Goal: Task Accomplishment & Management: Manage account settings

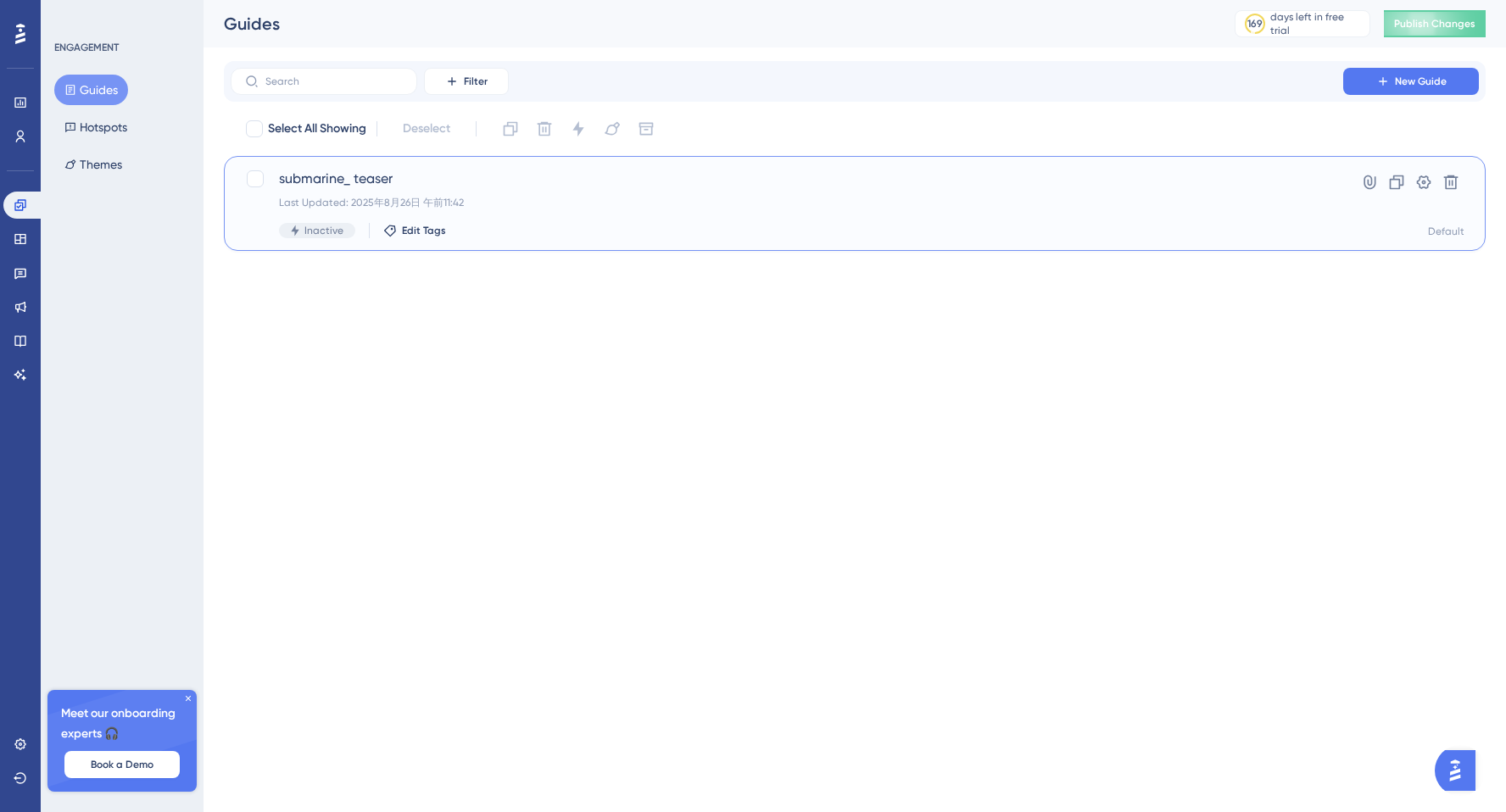
click at [530, 220] on div "submarine_ teaser Last Updated: 2025年8月26日 午前11:42 Inactive Edit Tags" at bounding box center [786, 204] width 1015 height 70
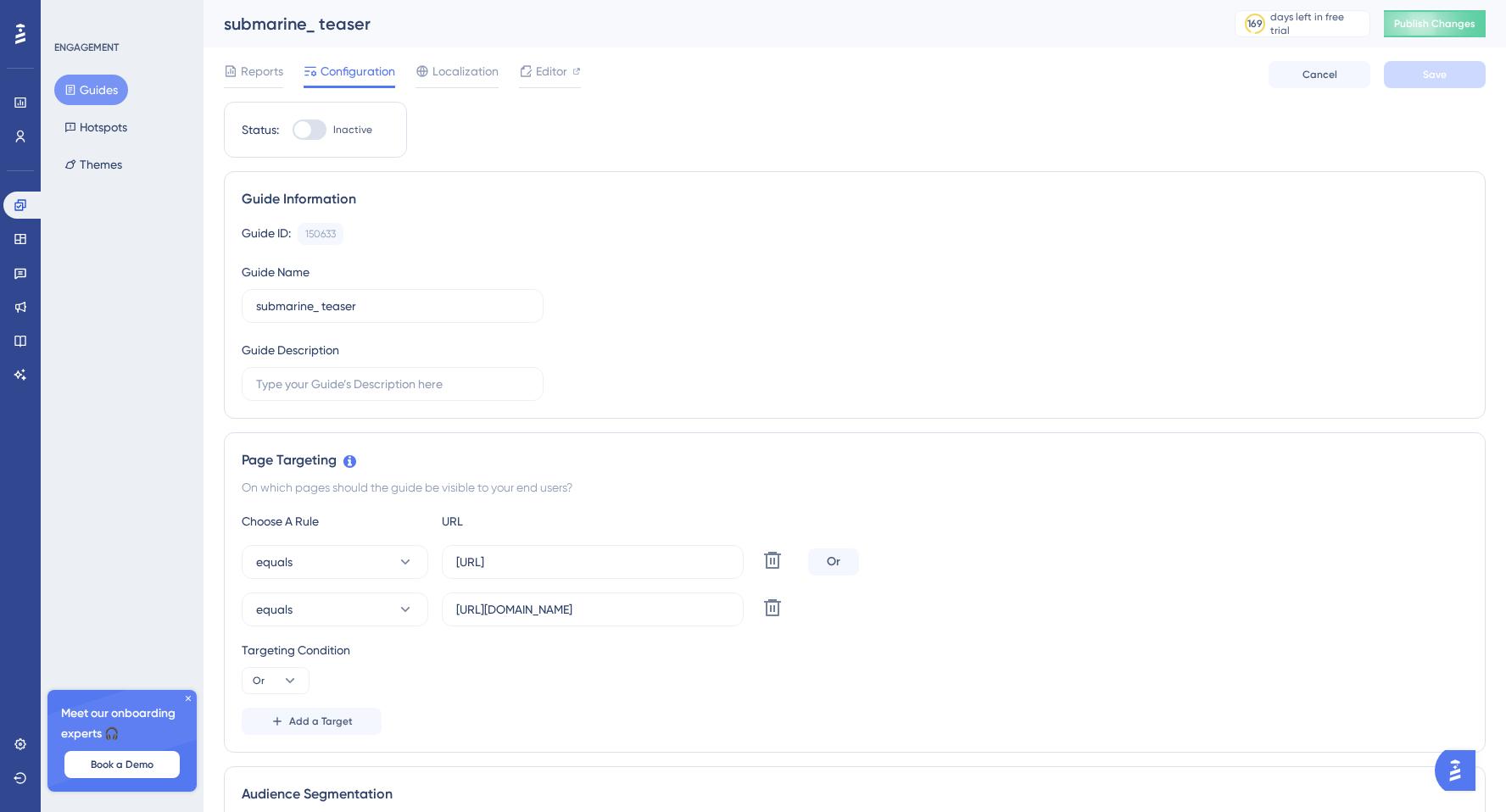
click at [321, 125] on div at bounding box center [309, 129] width 34 height 20
click at [292, 130] on input "Inactive" at bounding box center [291, 130] width 1 height 1
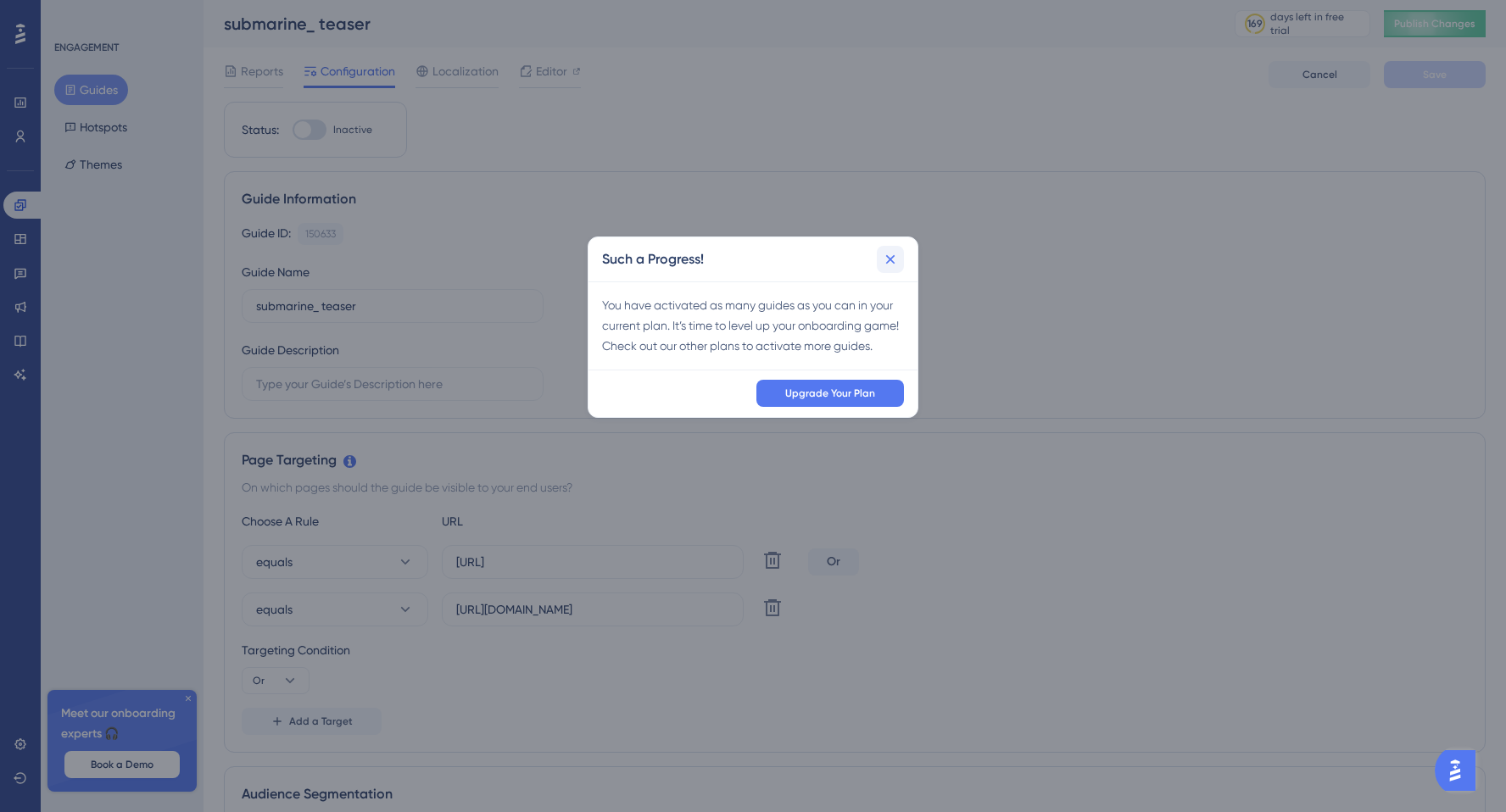
click at [892, 269] on button at bounding box center [890, 259] width 27 height 27
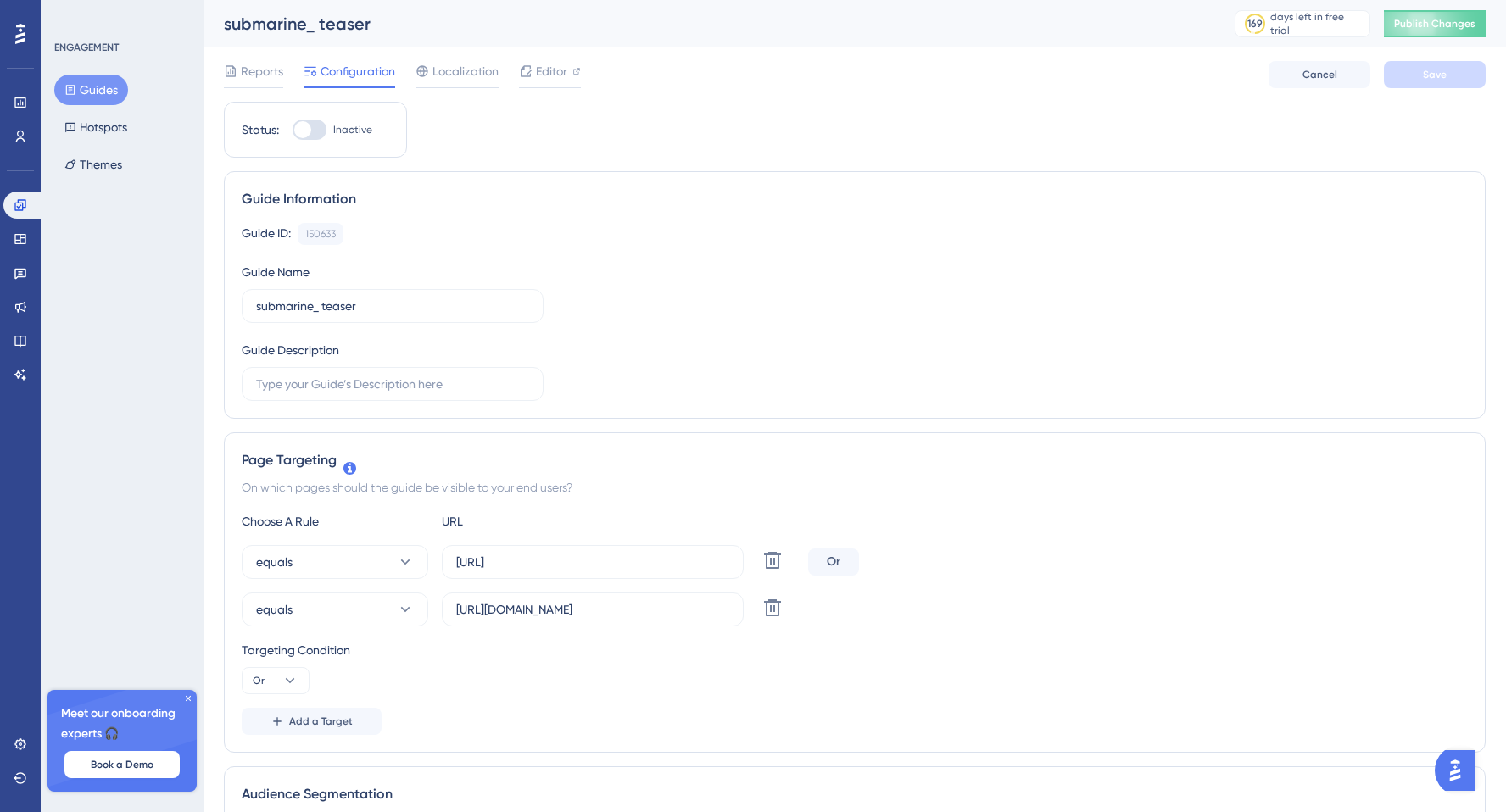
click at [310, 129] on div at bounding box center [302, 129] width 17 height 17
click at [292, 130] on input "Inactive" at bounding box center [291, 130] width 1 height 1
checkbox input "false"
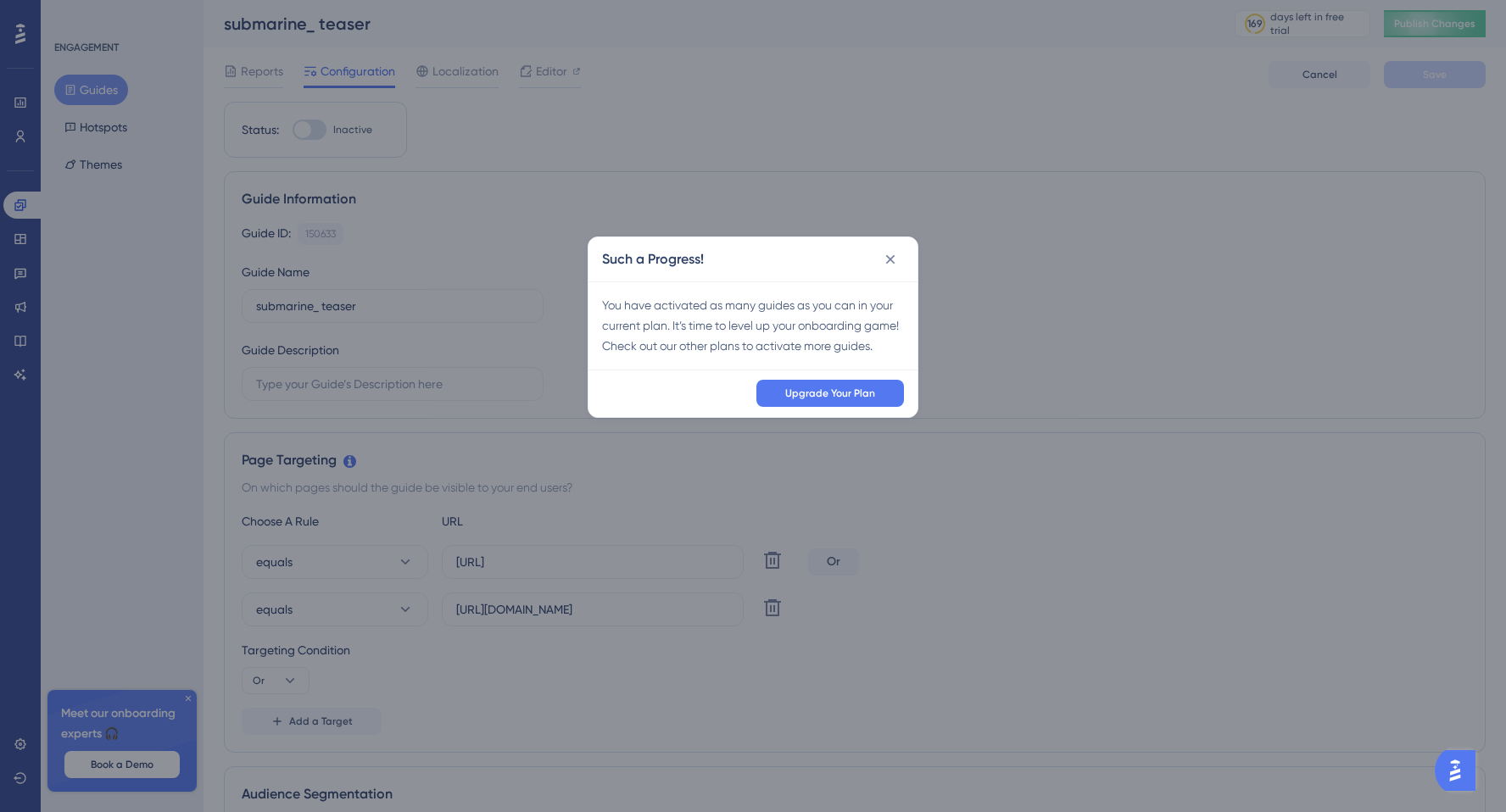
click at [352, 254] on div "Such a Progress! You have activated as many guides as you can in your current p…" at bounding box center [753, 406] width 1506 height 812
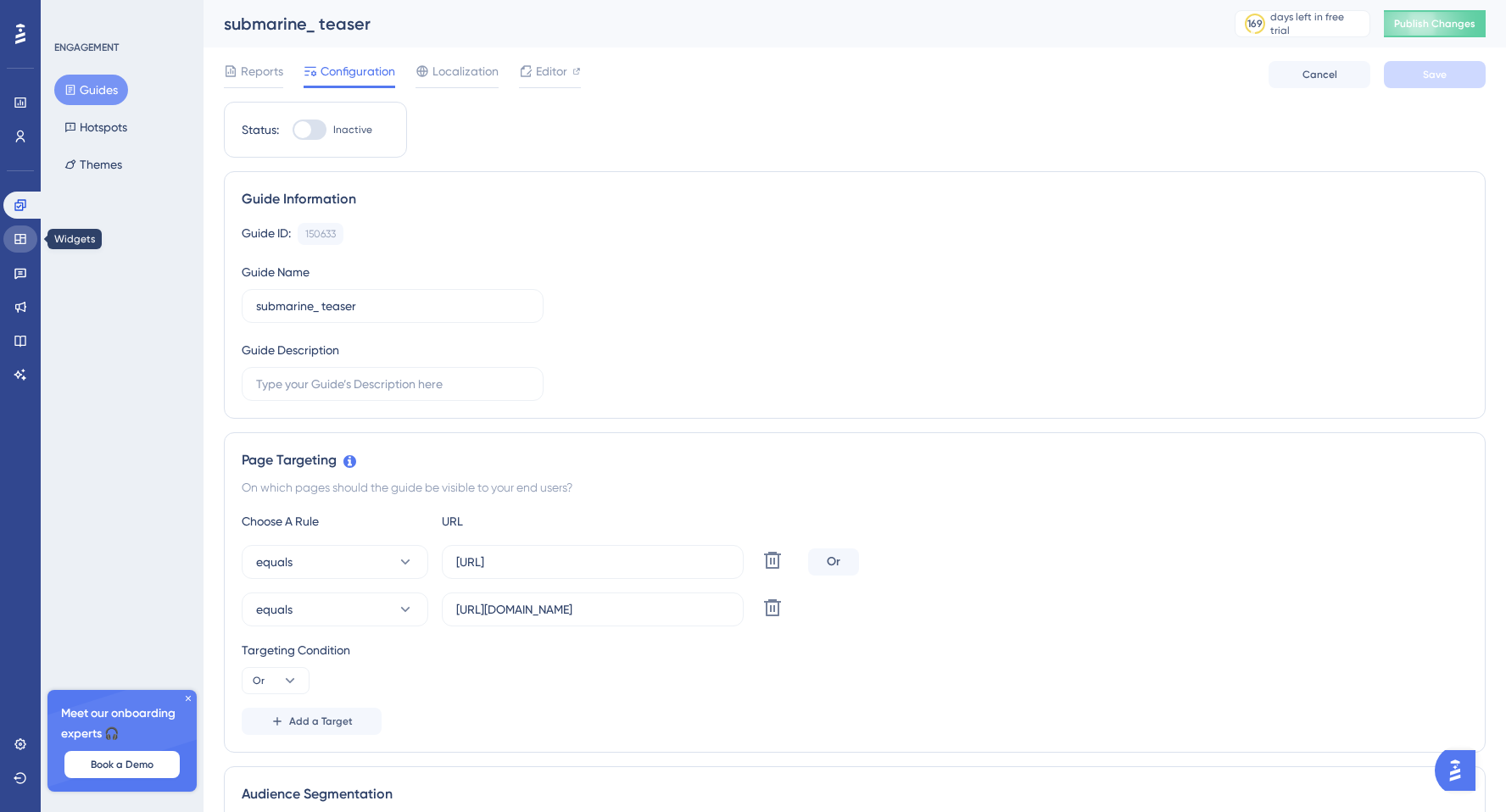
click at [25, 232] on icon at bounding box center [20, 239] width 14 height 14
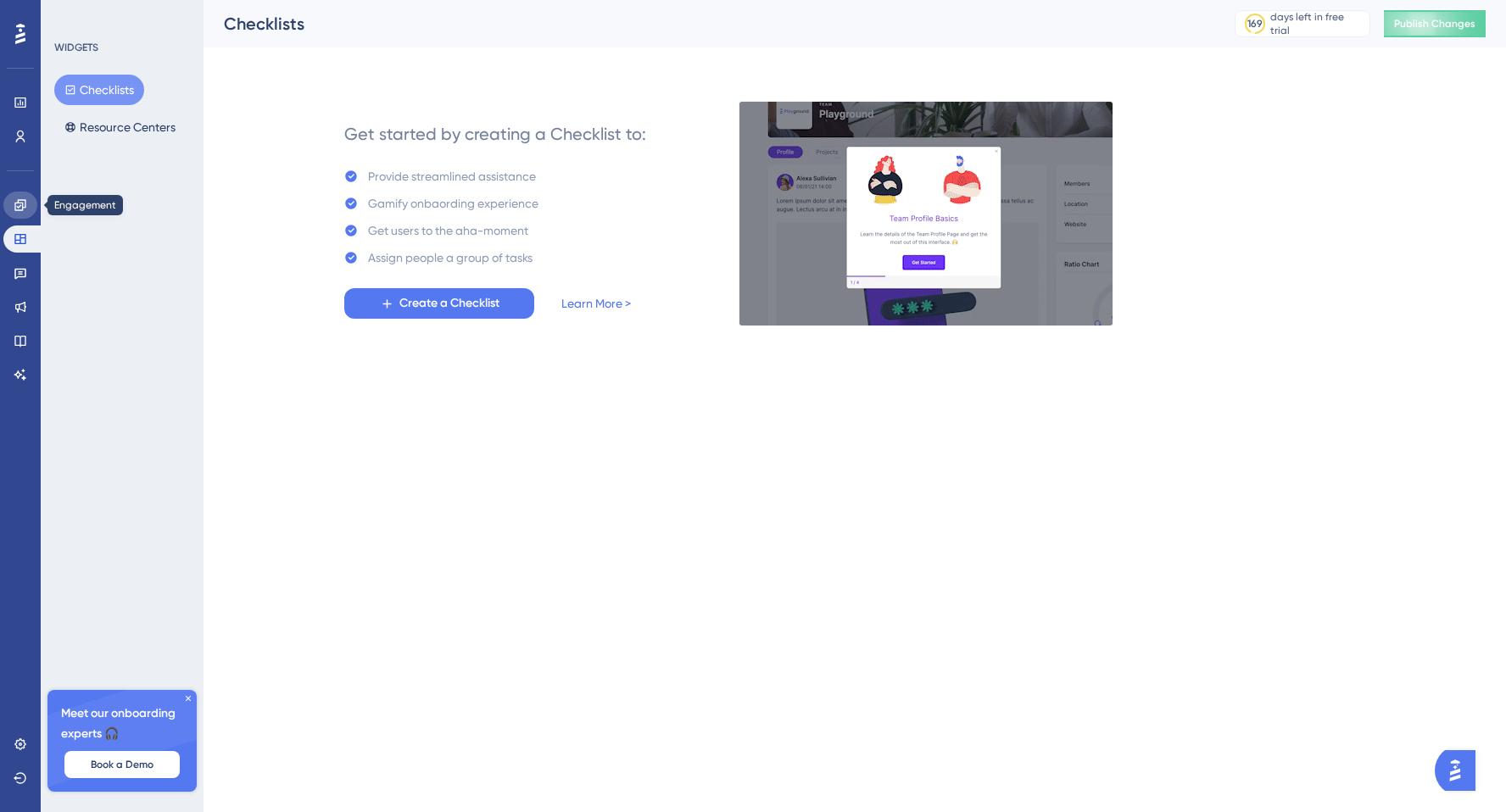
click at [24, 213] on link at bounding box center [19, 205] width 34 height 27
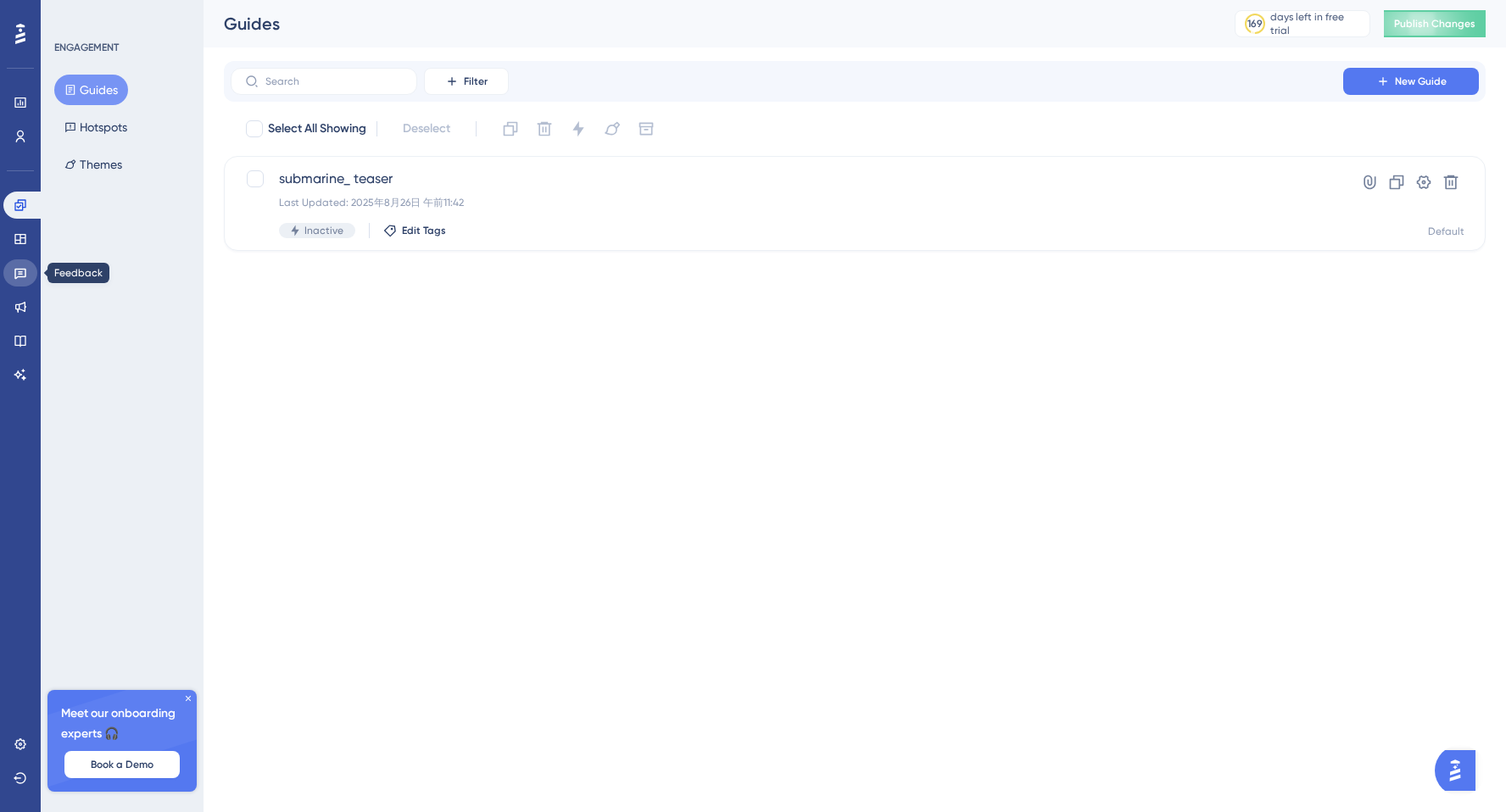
click at [23, 263] on link at bounding box center [19, 273] width 34 height 27
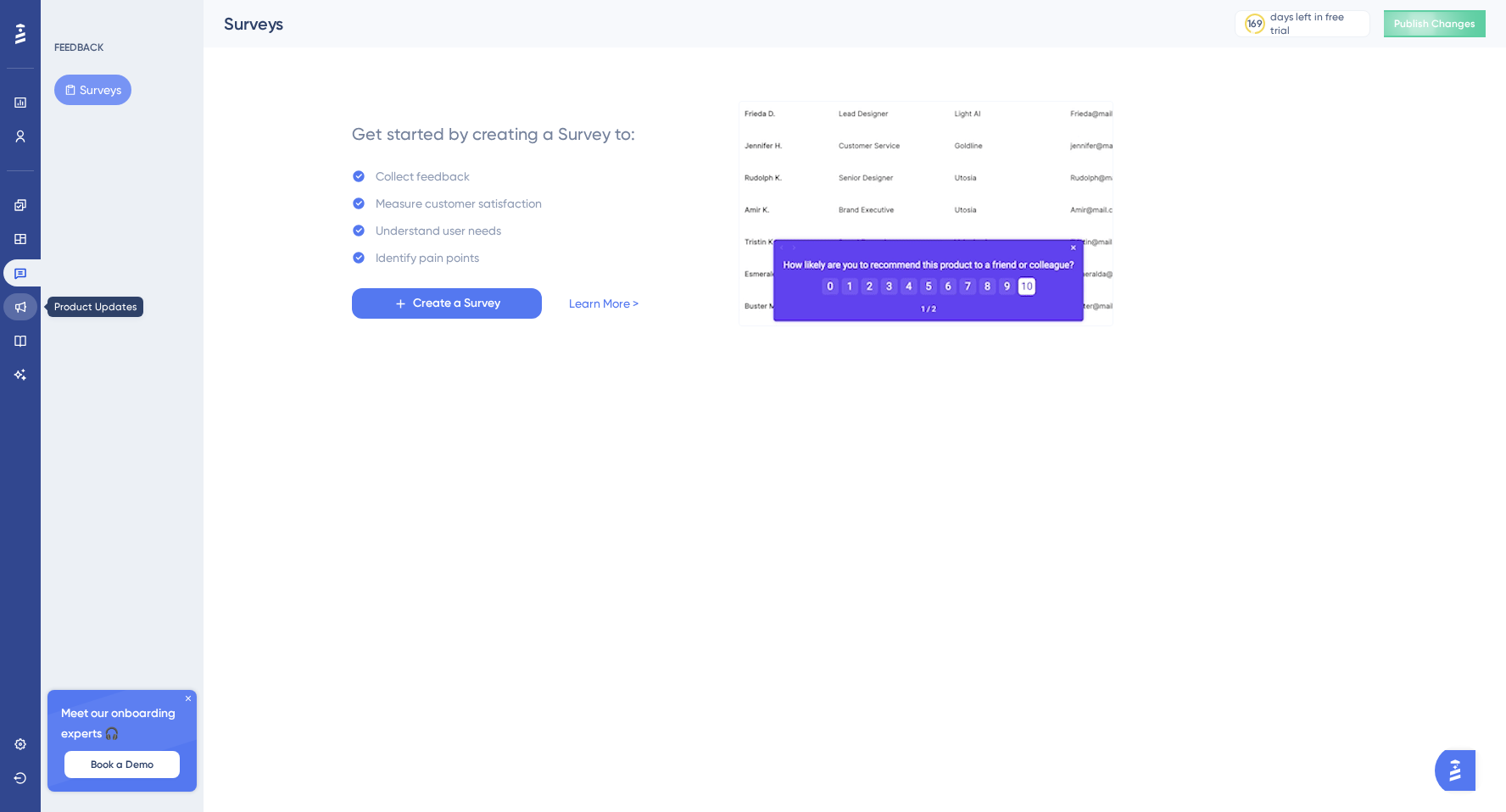
click at [23, 312] on icon at bounding box center [20, 307] width 14 height 14
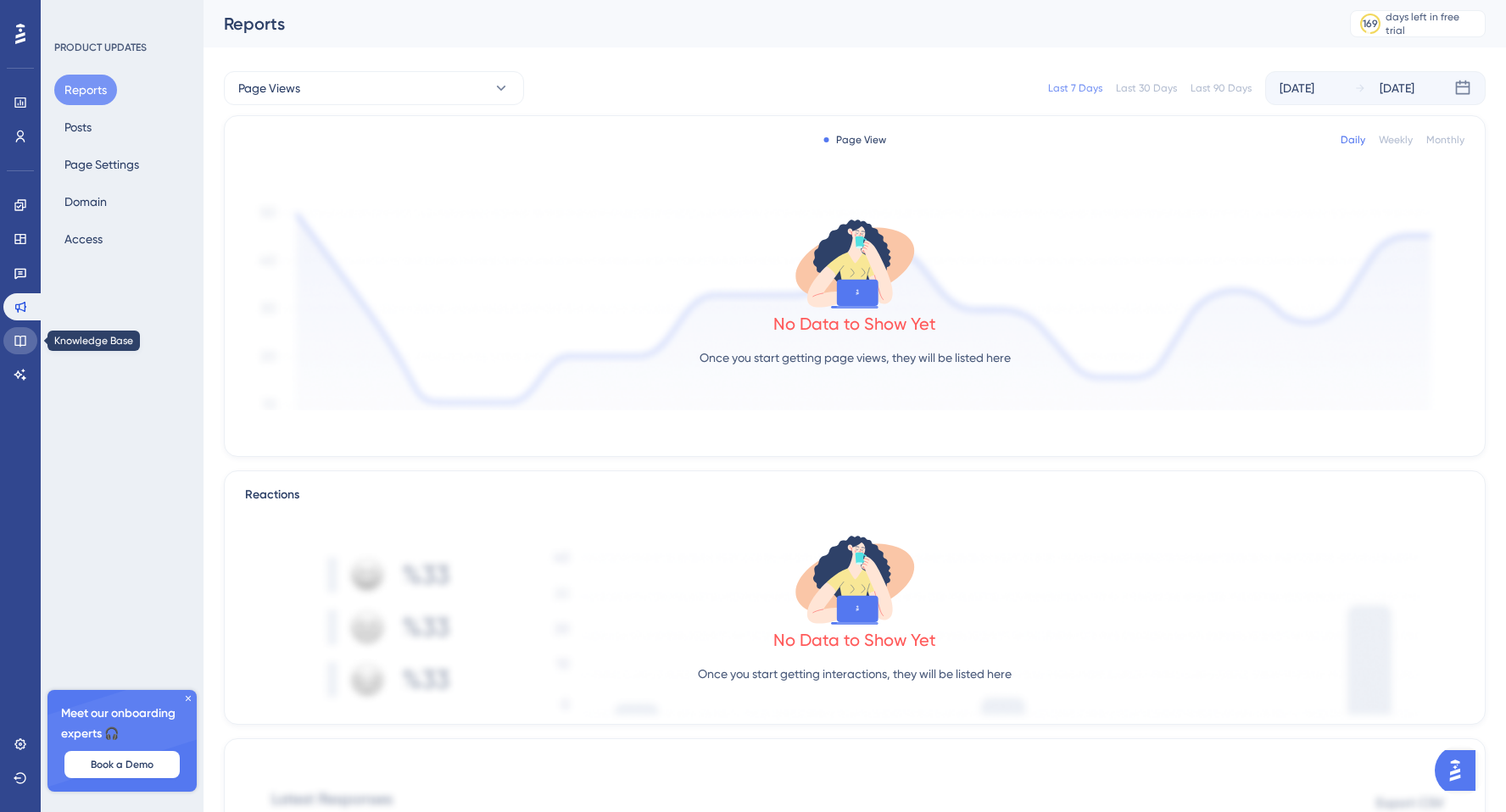
click at [22, 352] on link at bounding box center [19, 341] width 34 height 27
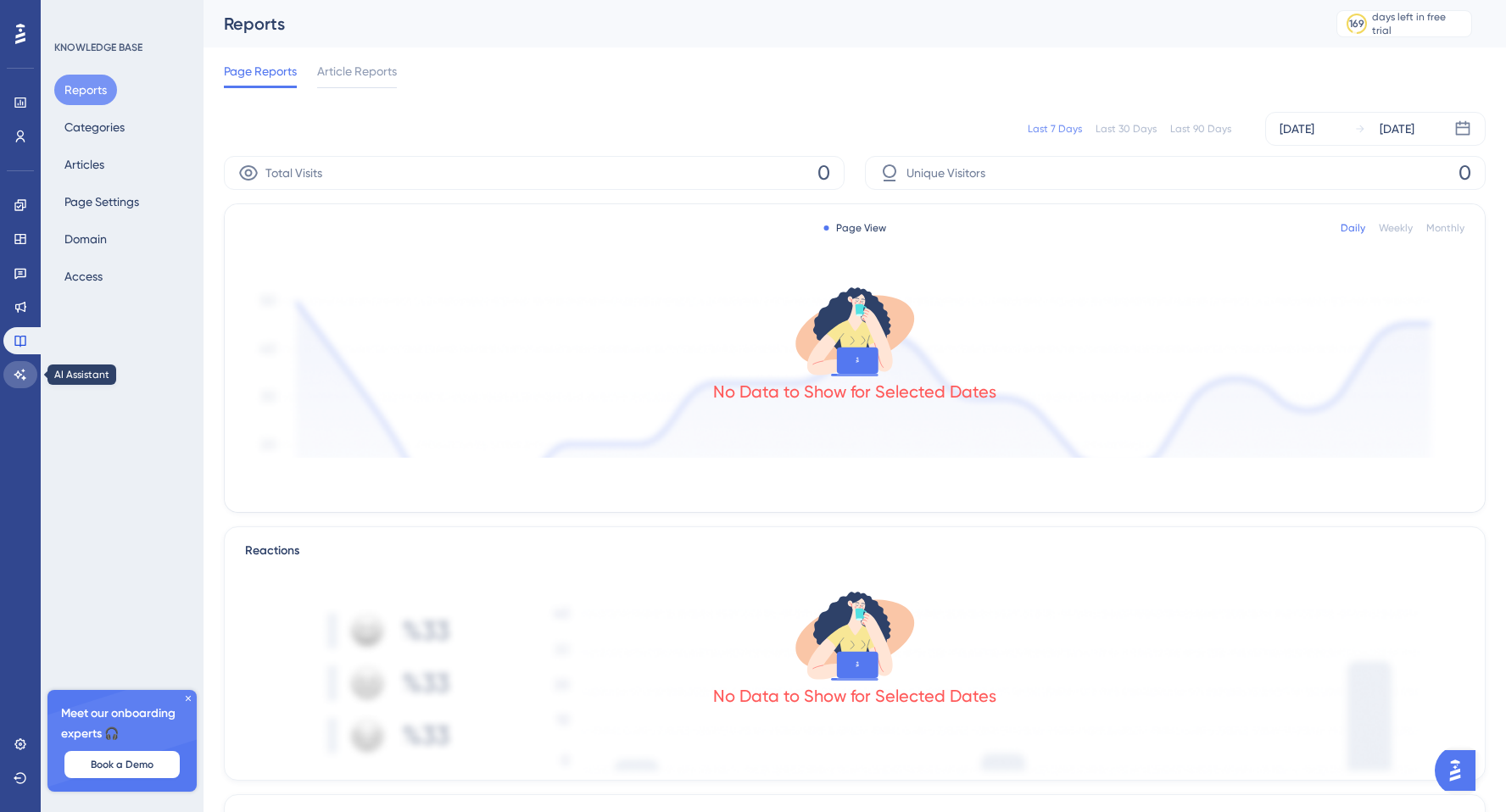
click at [25, 369] on icon at bounding box center [20, 375] width 14 height 14
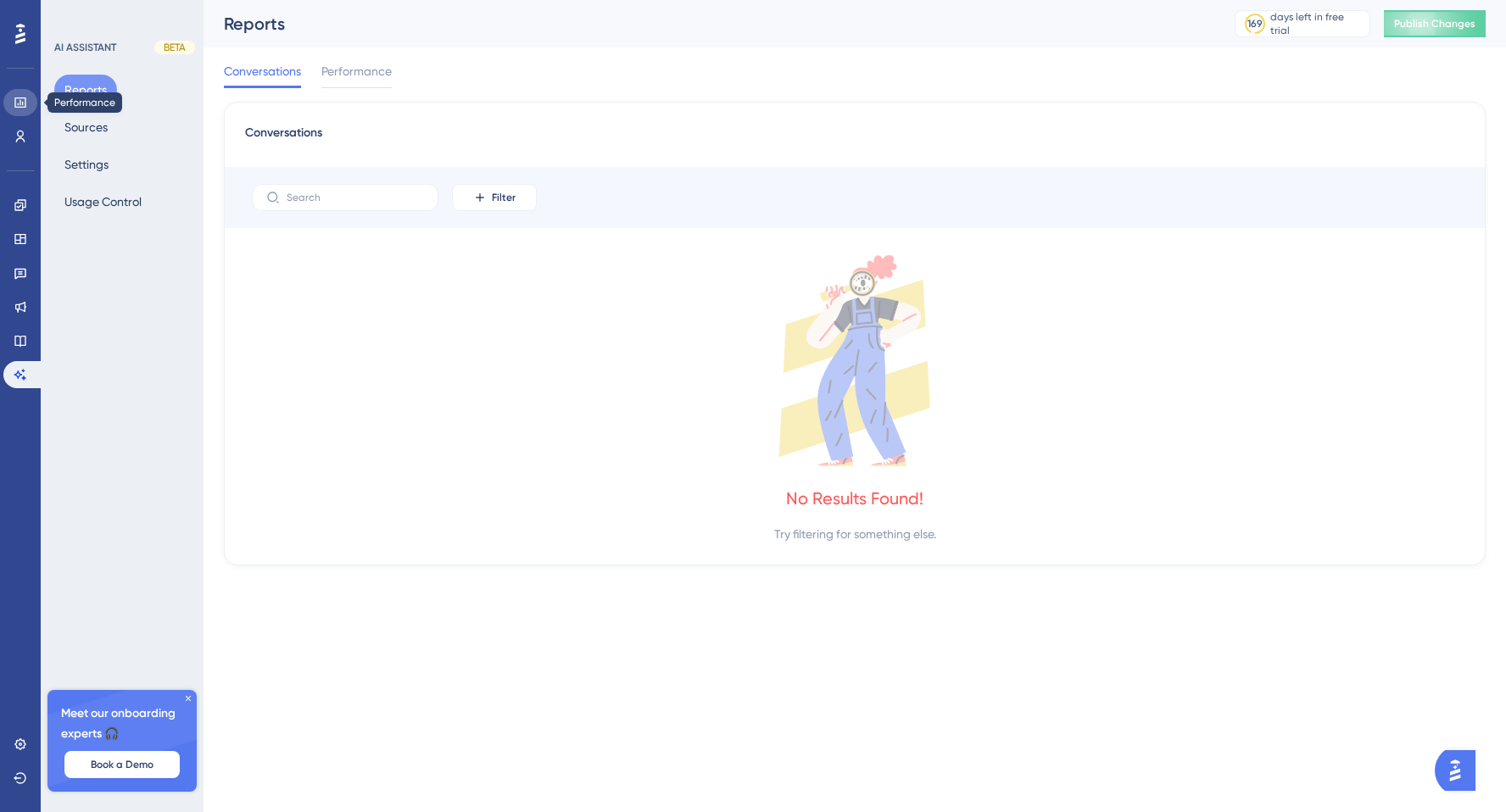
click at [34, 106] on link at bounding box center [19, 103] width 34 height 27
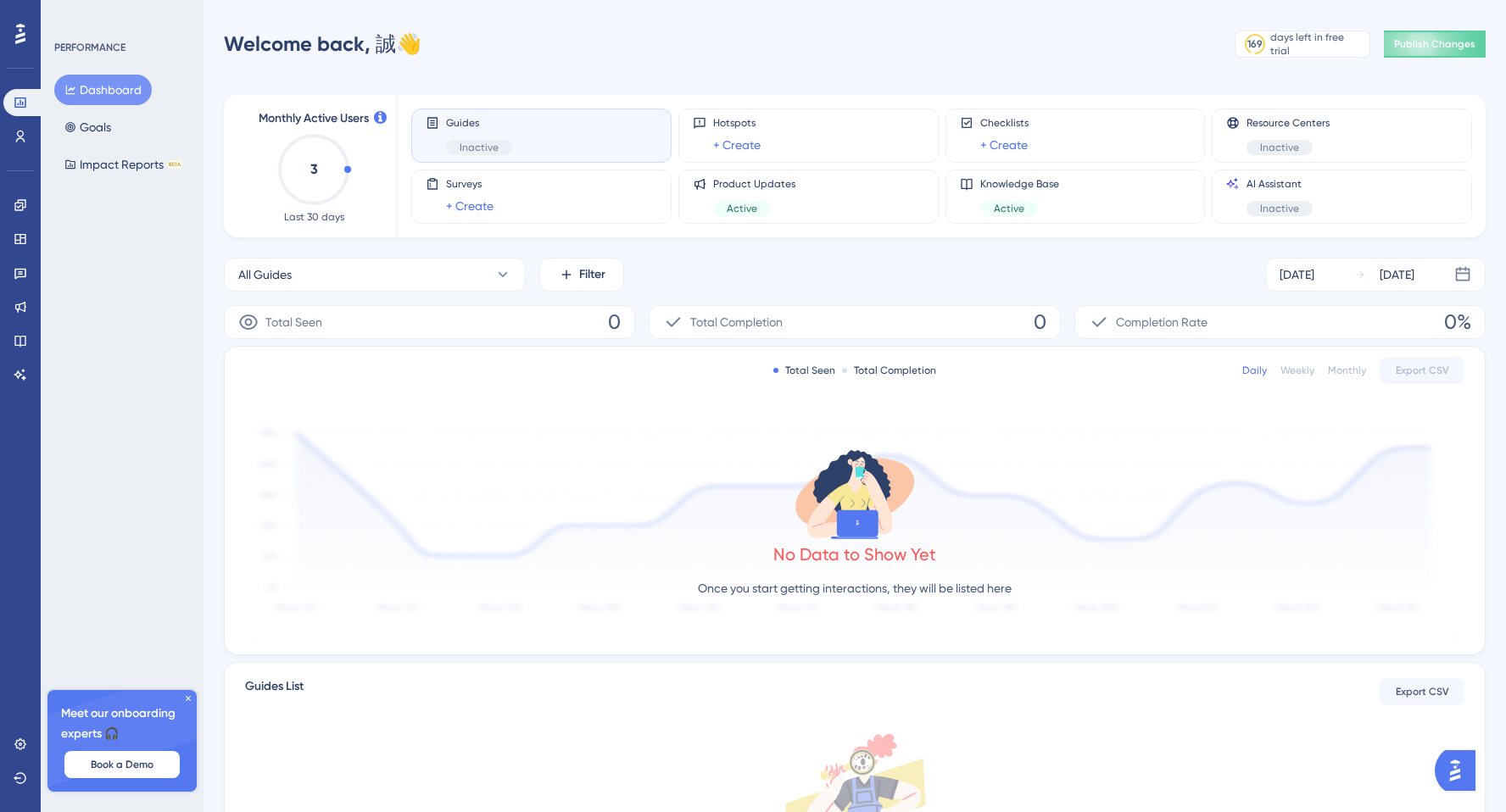
click at [537, 141] on div "Guides Inactive" at bounding box center [541, 136] width 231 height 39
click at [573, 132] on div "Guides Inactive" at bounding box center [541, 136] width 231 height 39
click at [496, 150] on span "Inactive" at bounding box center [479, 148] width 39 height 14
click at [18, 196] on link at bounding box center [19, 205] width 34 height 27
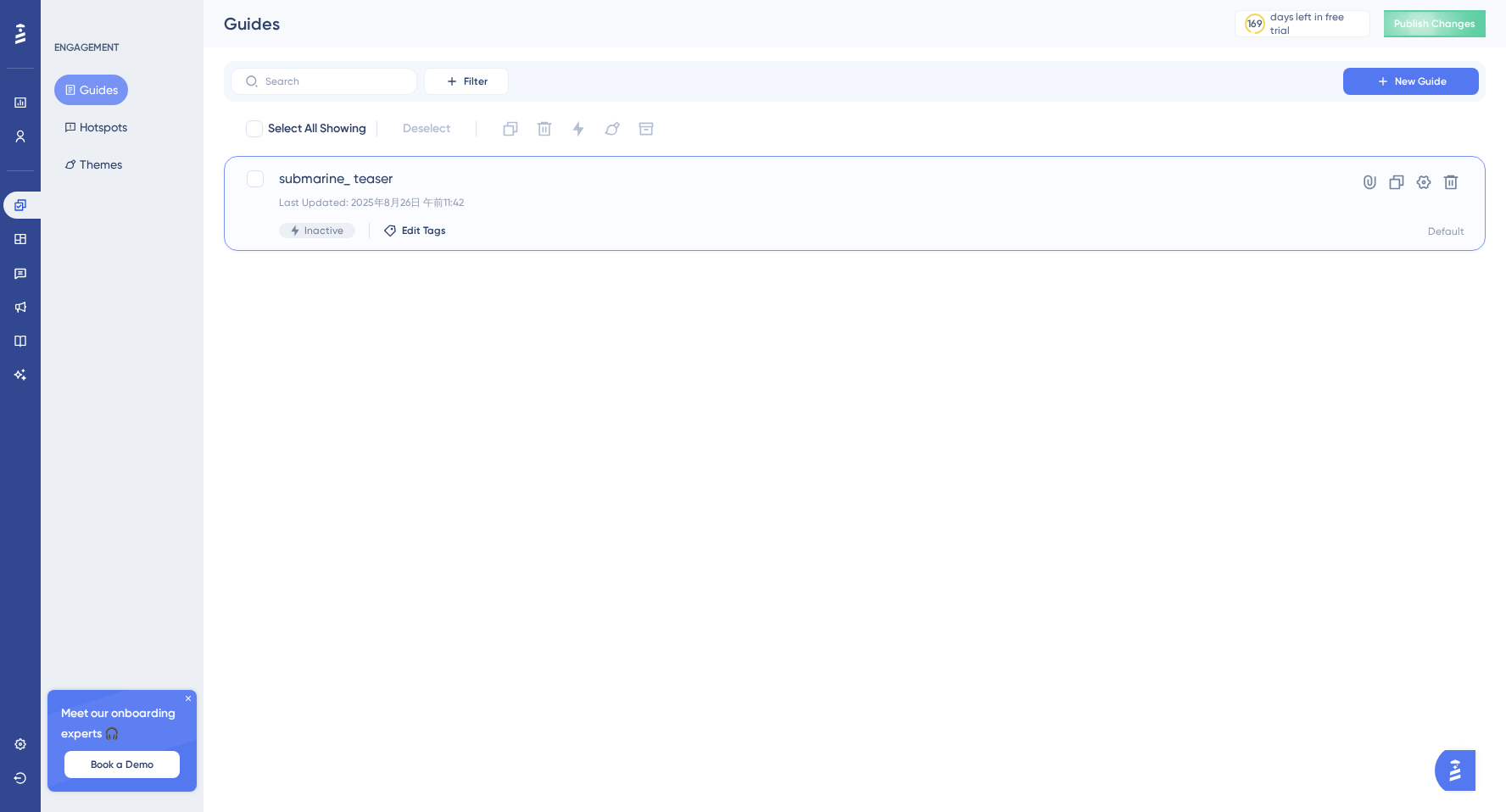
click at [304, 233] on span "Inactive" at bounding box center [324, 230] width 39 height 14
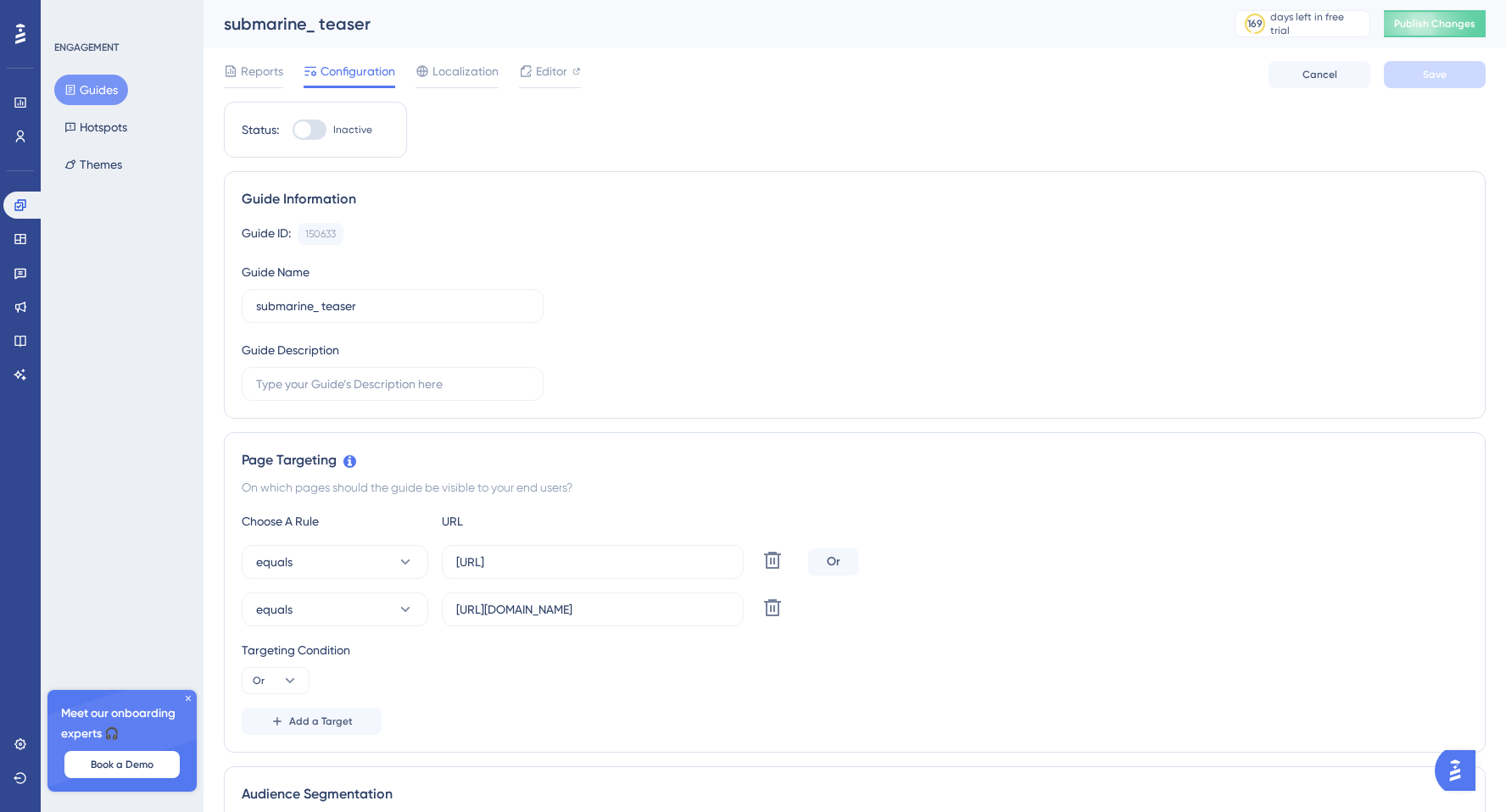
click at [308, 126] on div at bounding box center [302, 129] width 17 height 17
click at [292, 130] on input "Inactive" at bounding box center [291, 130] width 1 height 1
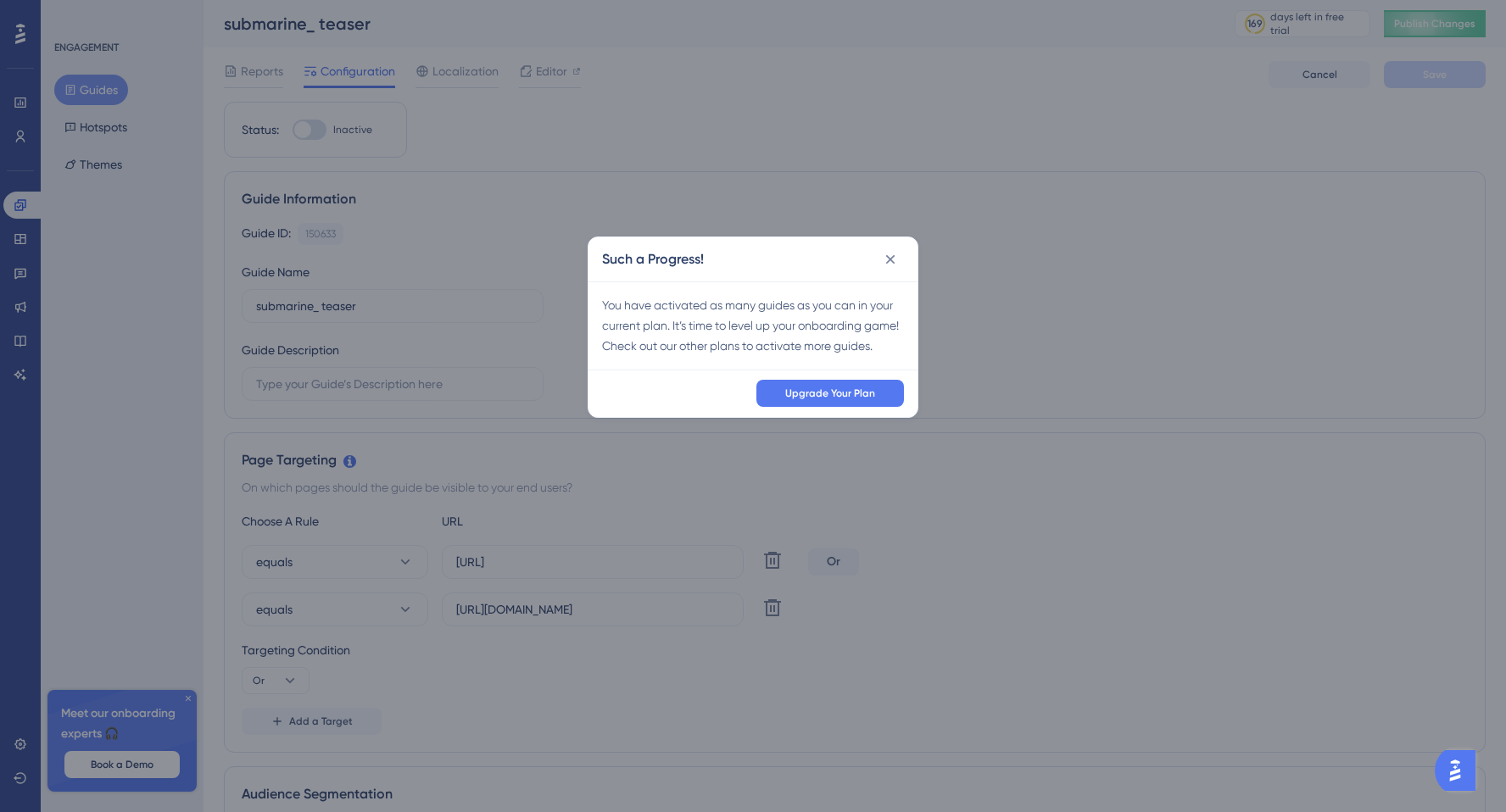
click at [308, 126] on div "Such a Progress! You have activated as many guides as you can in your current p…" at bounding box center [753, 406] width 1506 height 812
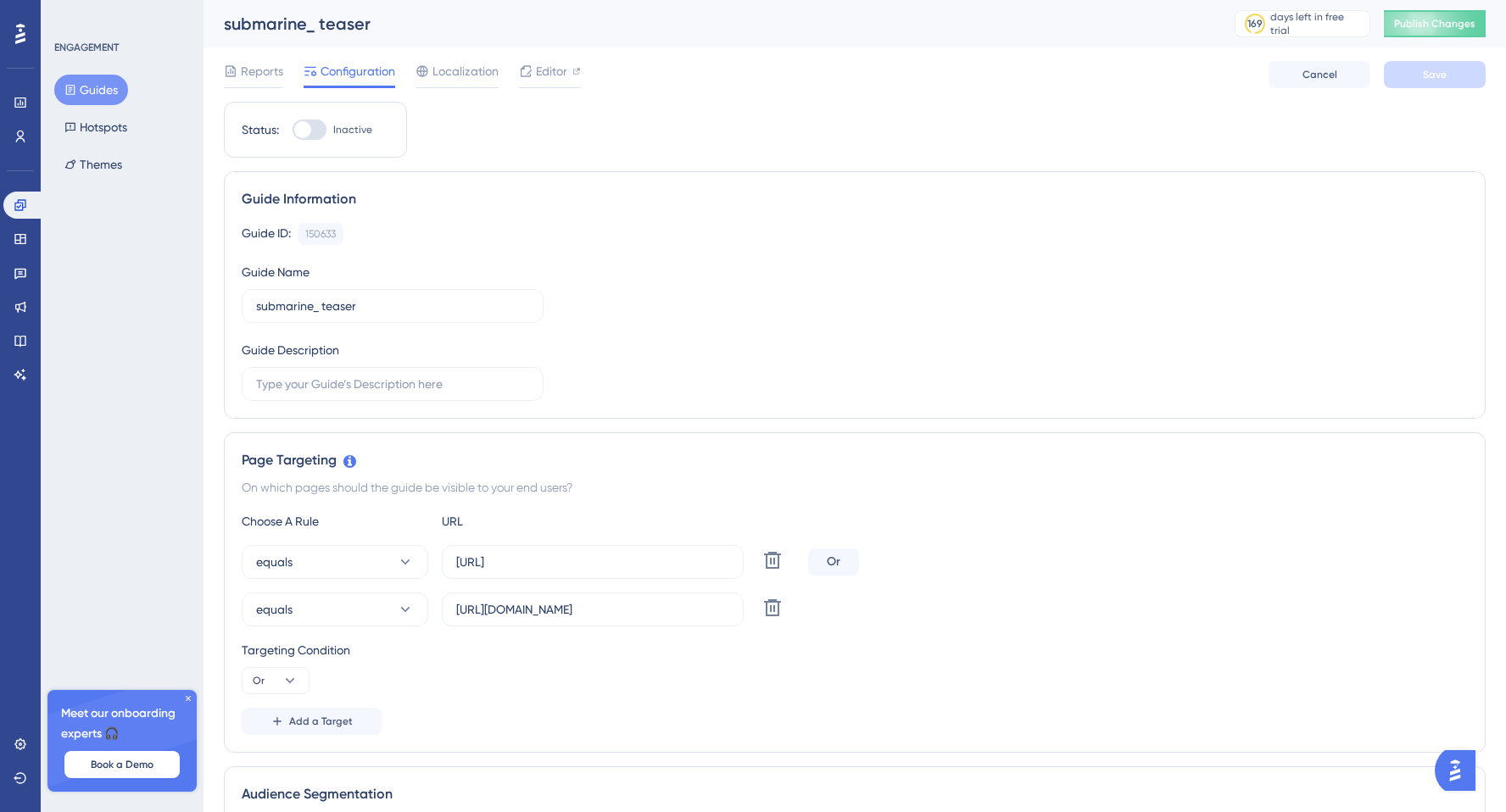
click at [308, 126] on div at bounding box center [302, 129] width 17 height 17
click at [292, 130] on input "Inactive" at bounding box center [291, 130] width 1 height 1
click at [308, 126] on div at bounding box center [302, 129] width 17 height 17
click at [292, 130] on input "Inactive" at bounding box center [291, 130] width 1 height 1
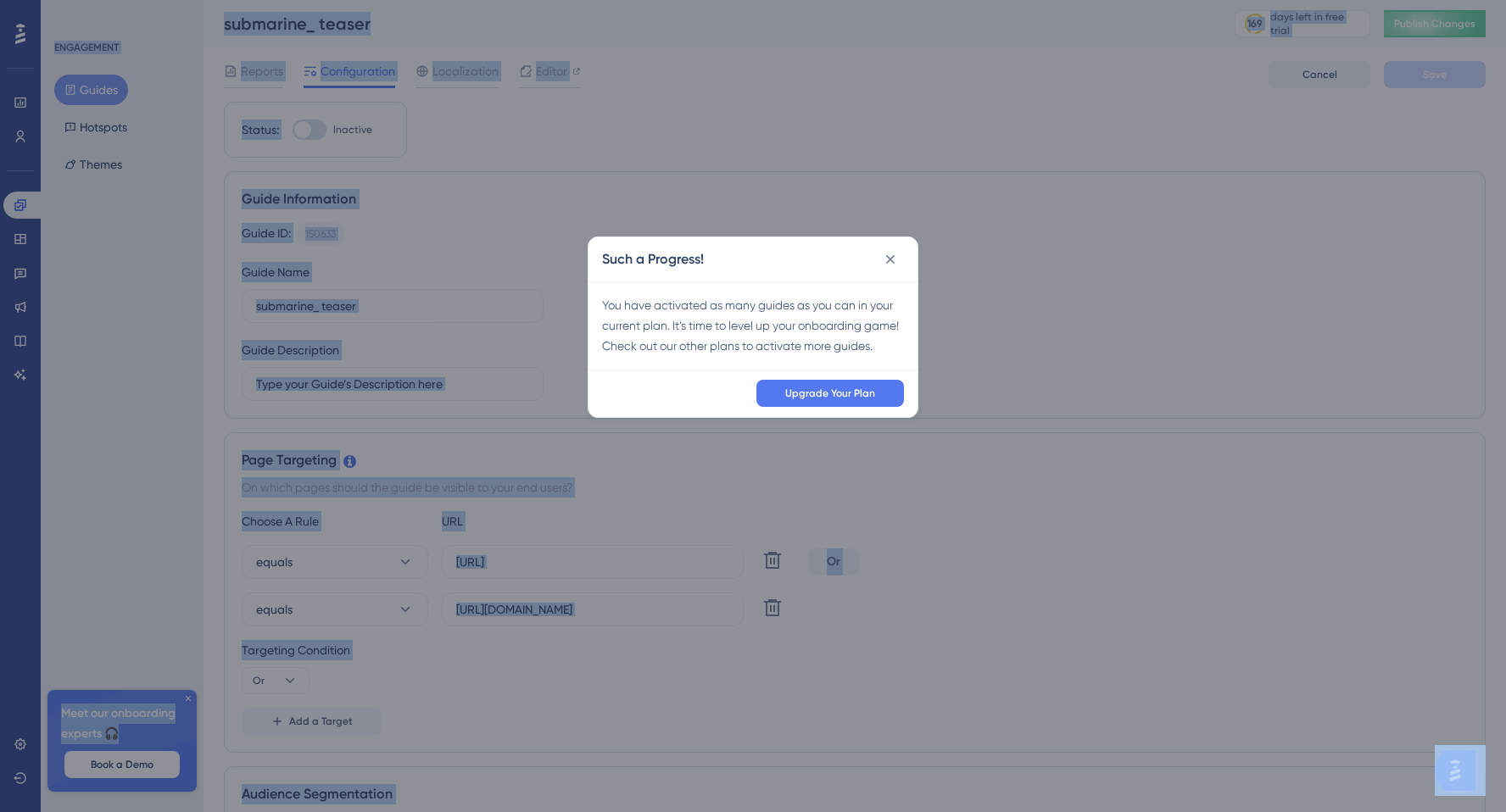
click at [308, 126] on div "Such a Progress! You have activated as many guides as you can in your current p…" at bounding box center [753, 406] width 1506 height 812
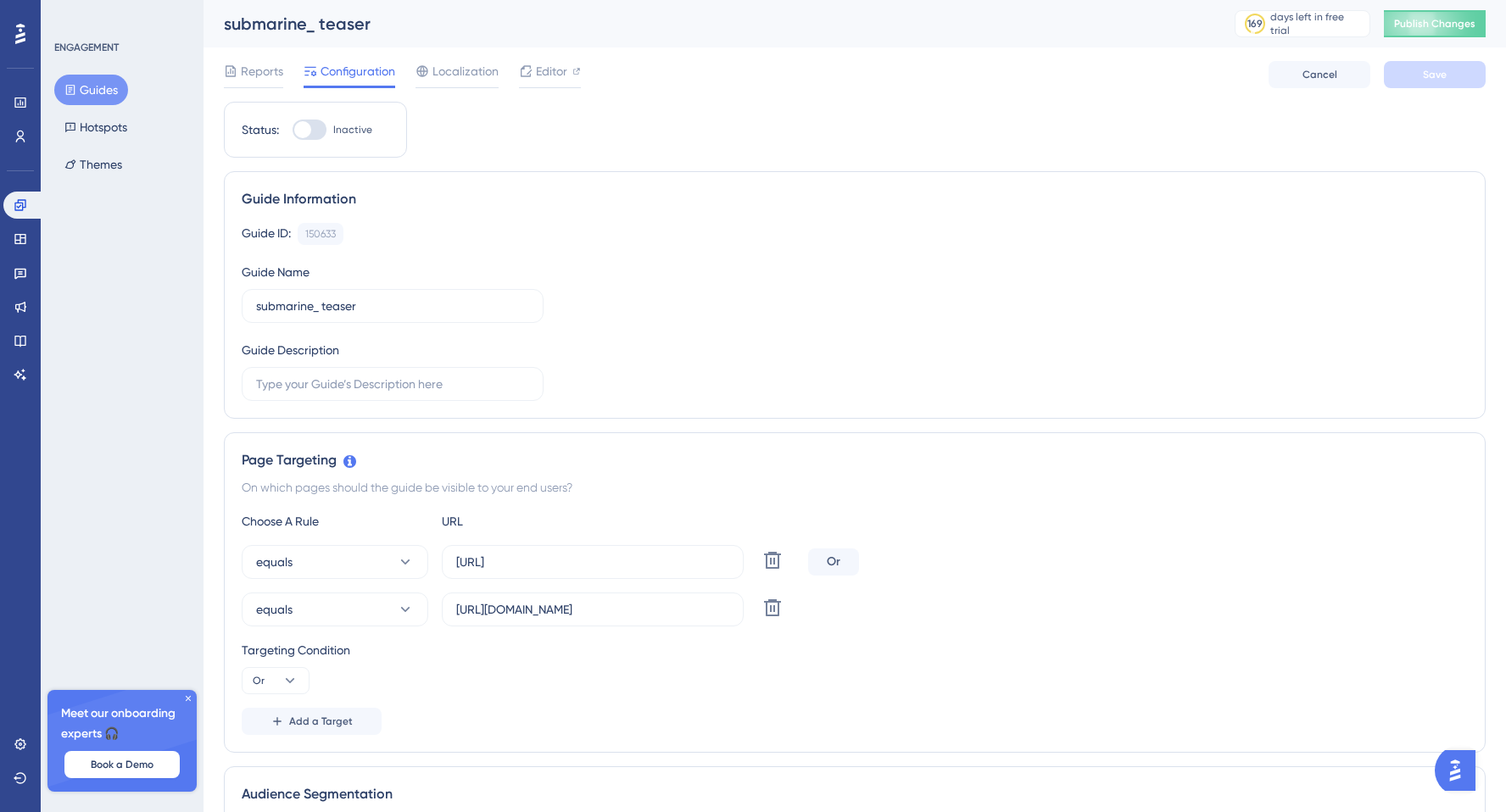
click at [308, 126] on div at bounding box center [302, 129] width 17 height 17
click at [292, 130] on input "Inactive" at bounding box center [291, 130] width 1 height 1
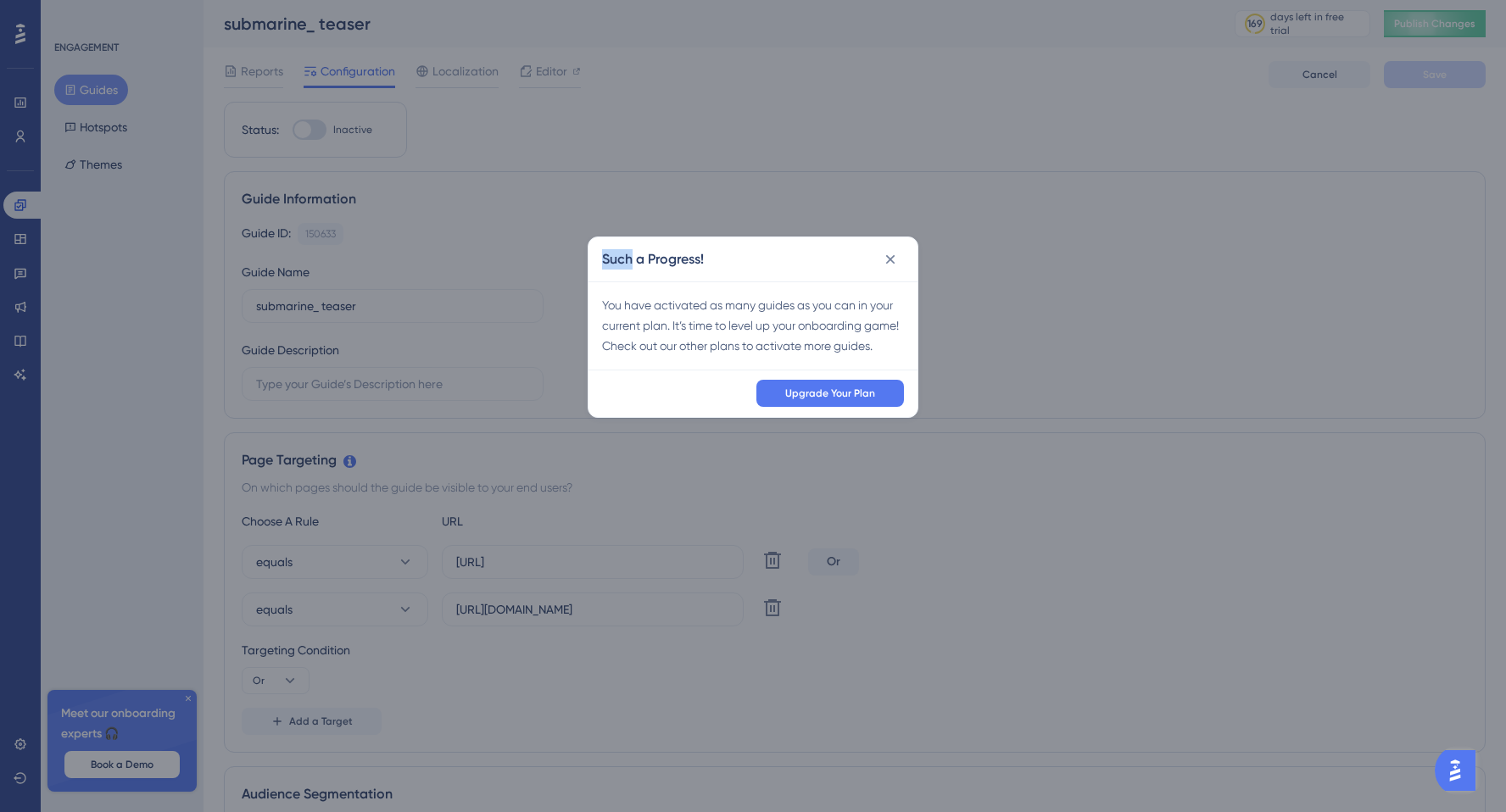
click at [308, 126] on div "Such a Progress! You have activated as many guides as you can in your current p…" at bounding box center [753, 406] width 1506 height 812
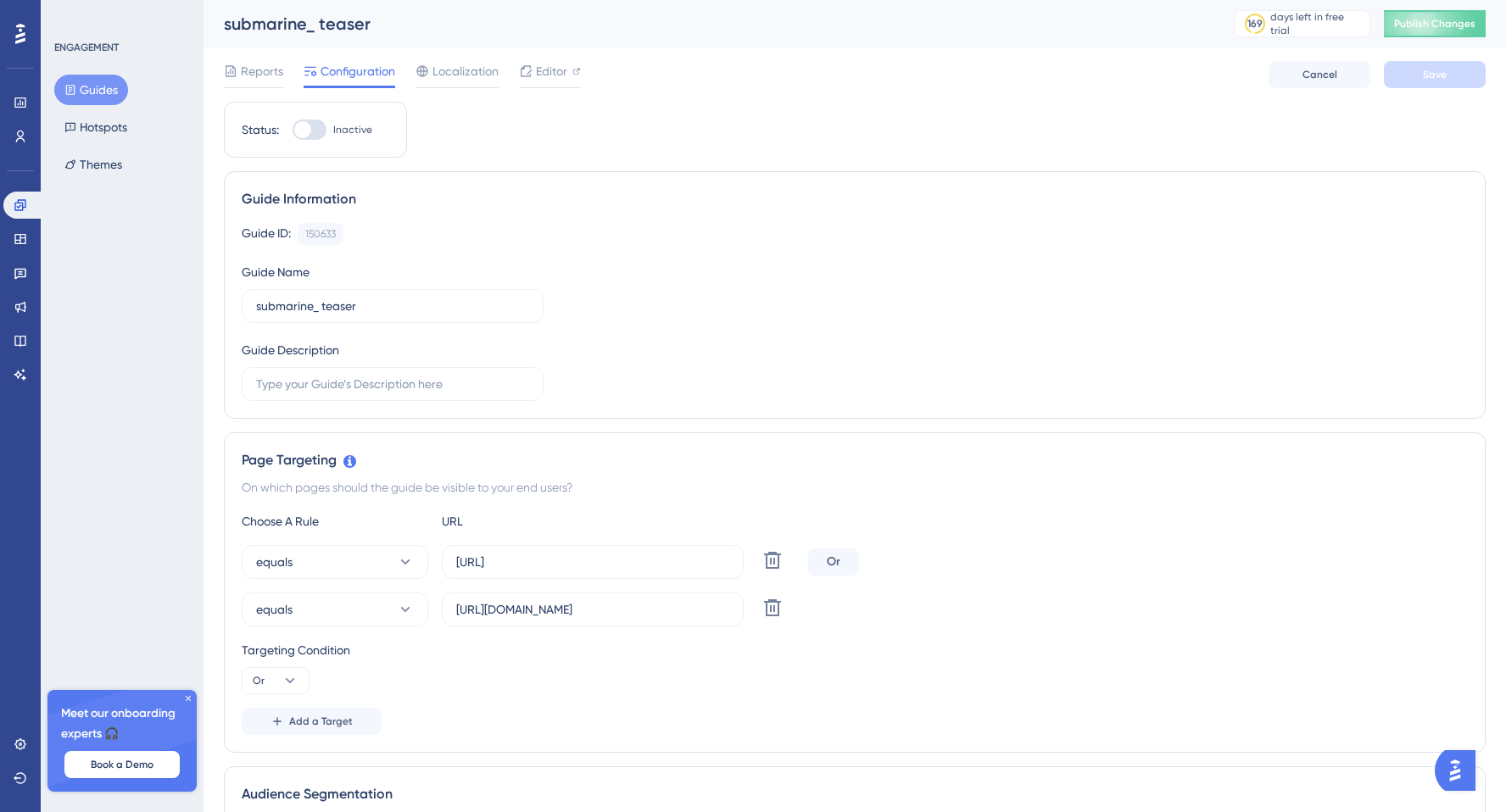
click at [308, 126] on div at bounding box center [302, 129] width 17 height 17
click at [292, 130] on input "Inactive" at bounding box center [291, 130] width 1 height 1
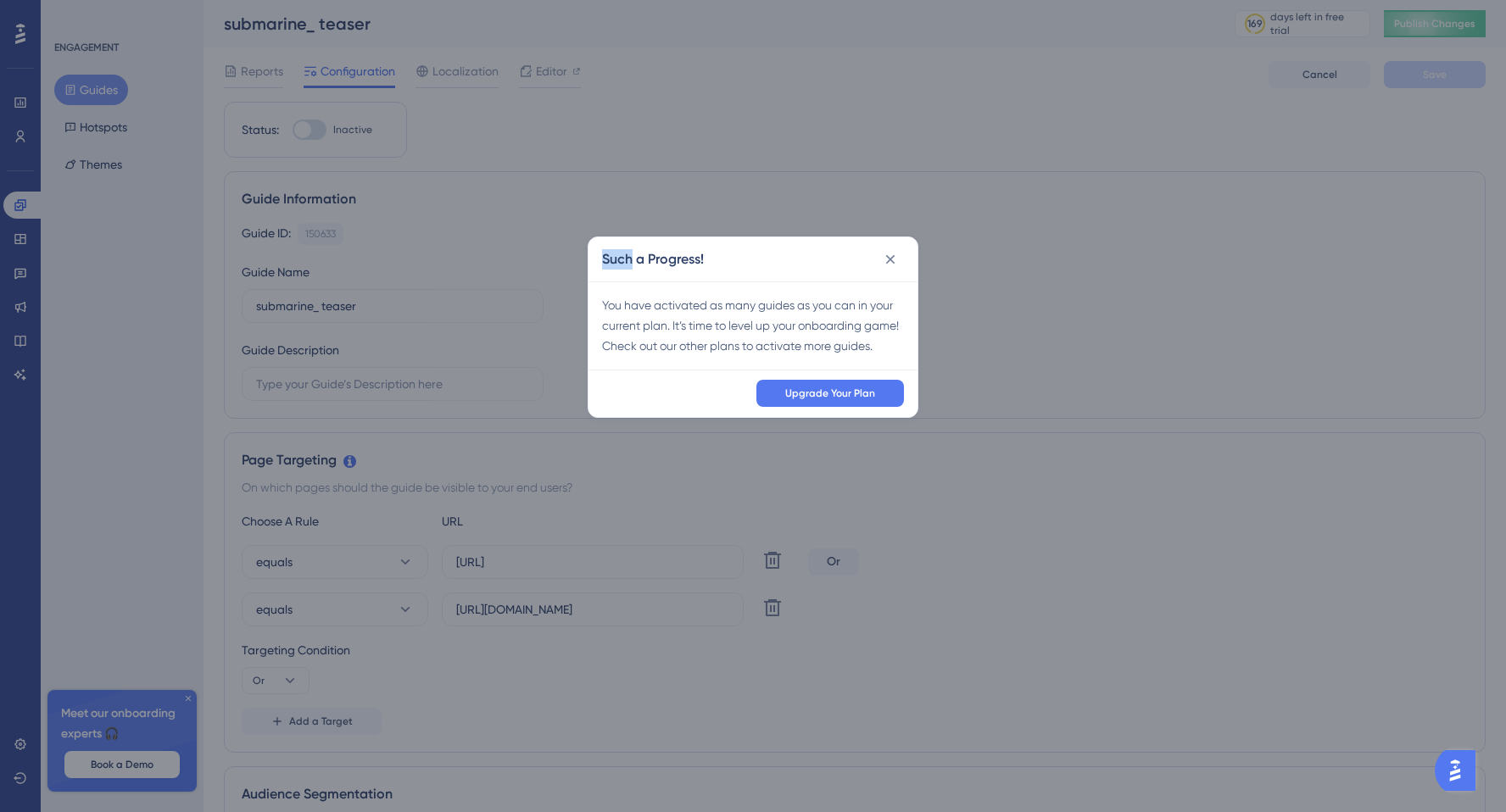
click at [308, 126] on div "Such a Progress! You have activated as many guides as you can in your current p…" at bounding box center [753, 406] width 1506 height 812
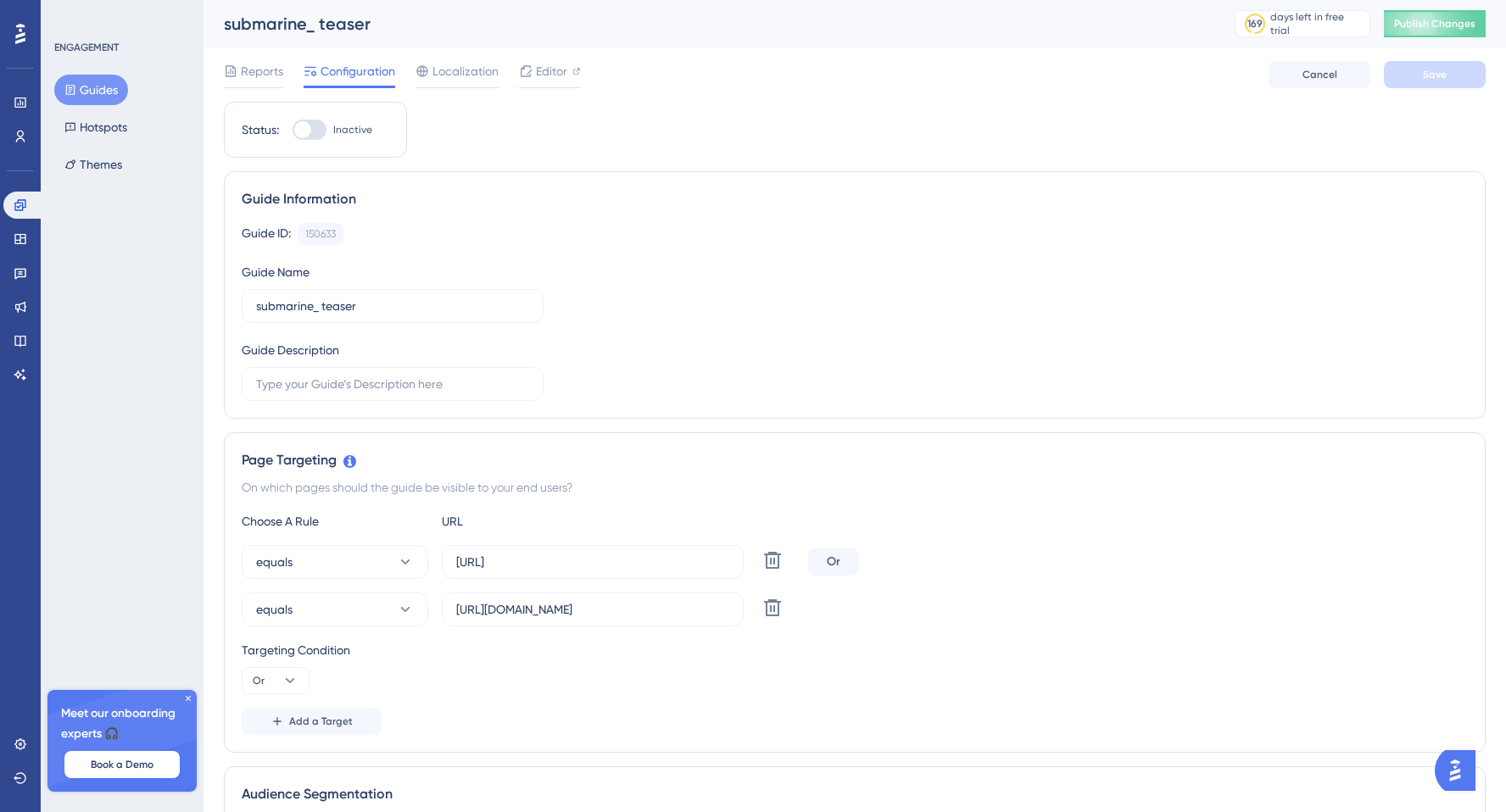
click at [308, 126] on div at bounding box center [302, 129] width 17 height 17
click at [292, 130] on input "Inactive" at bounding box center [291, 130] width 1 height 1
checkbox input "false"
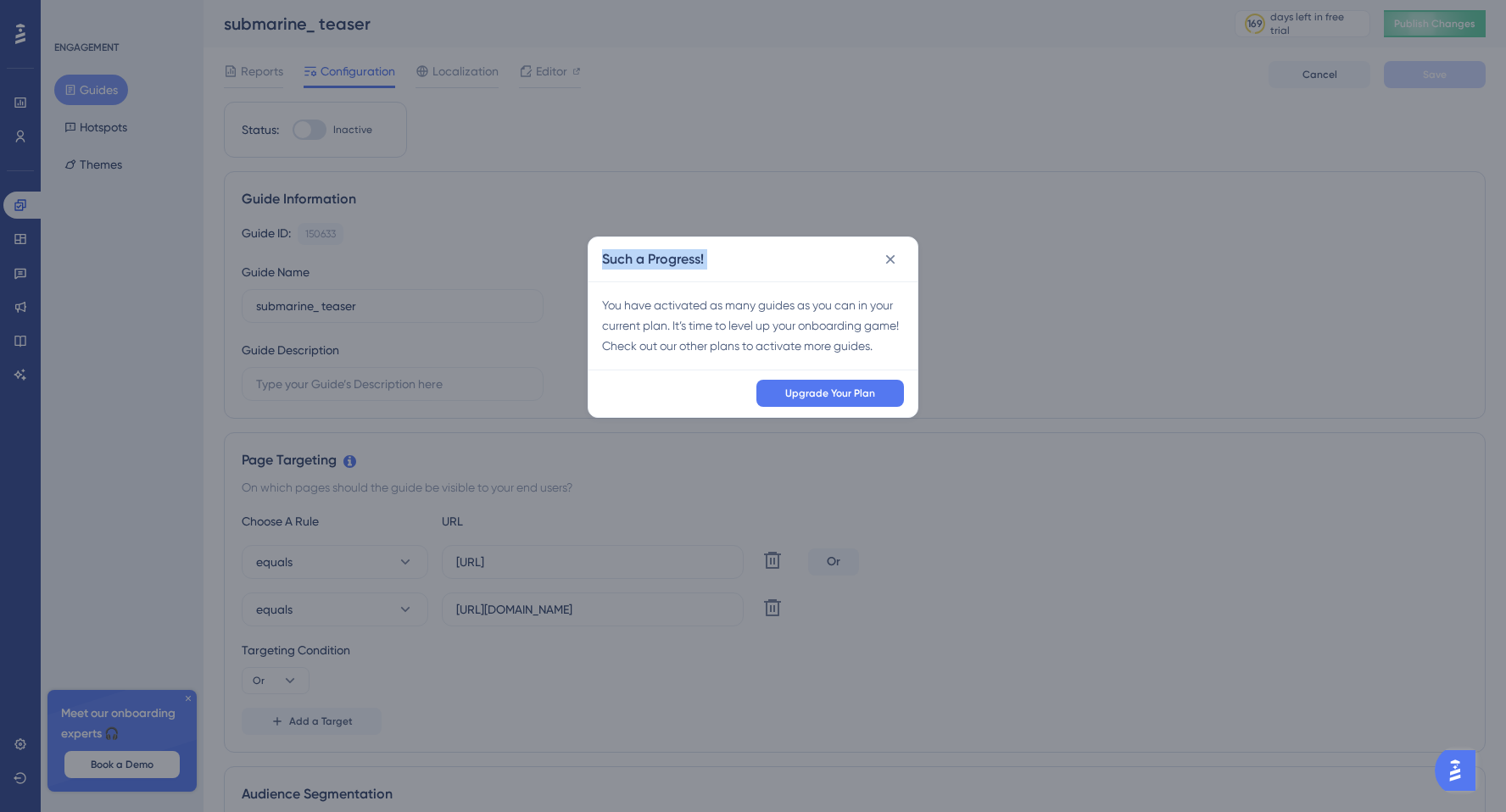
click at [308, 126] on div "Such a Progress! You have activated as many guides as you can in your current p…" at bounding box center [753, 406] width 1506 height 812
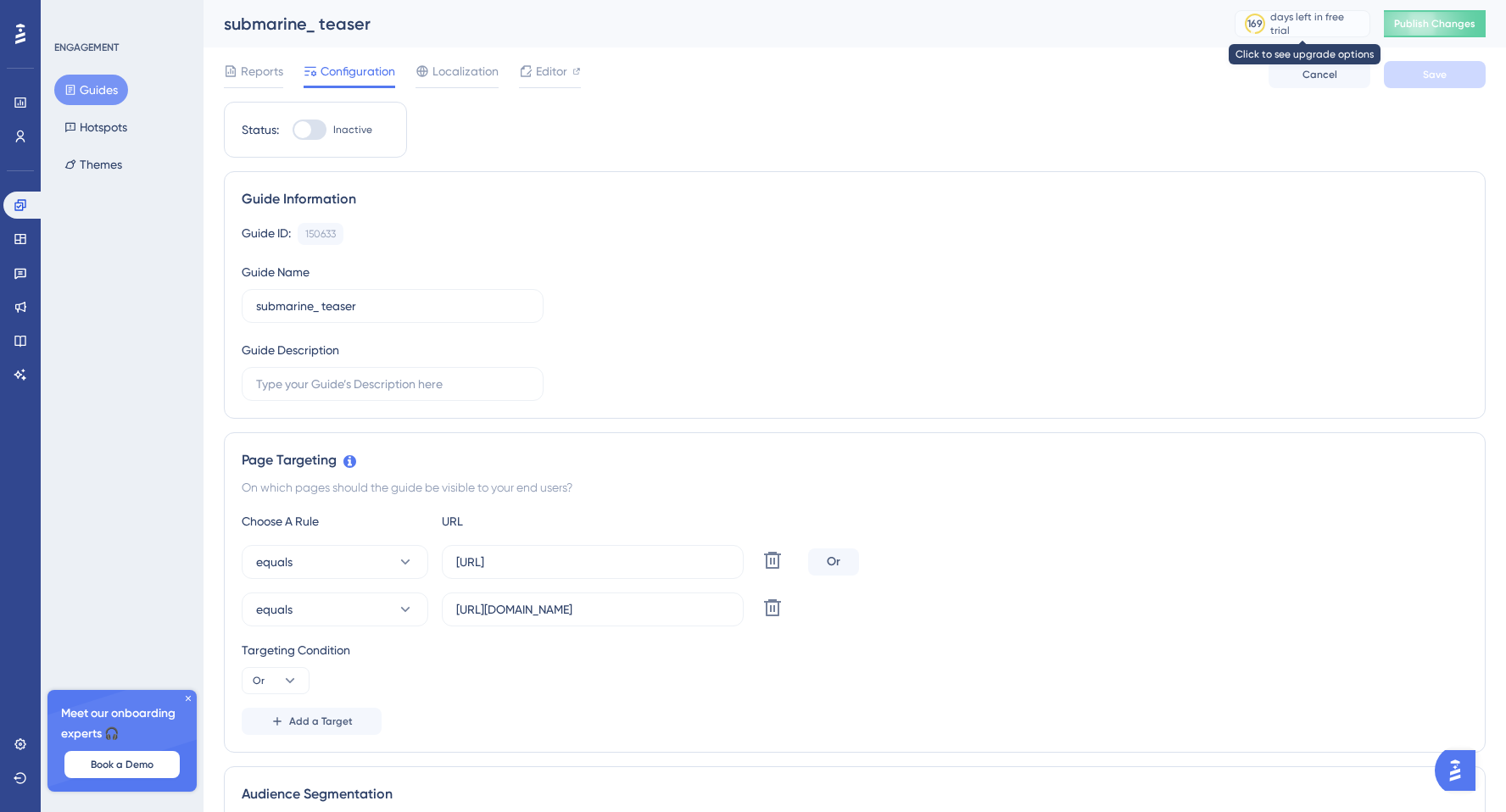
click at [1309, 18] on div "days left in free trial" at bounding box center [1317, 23] width 94 height 27
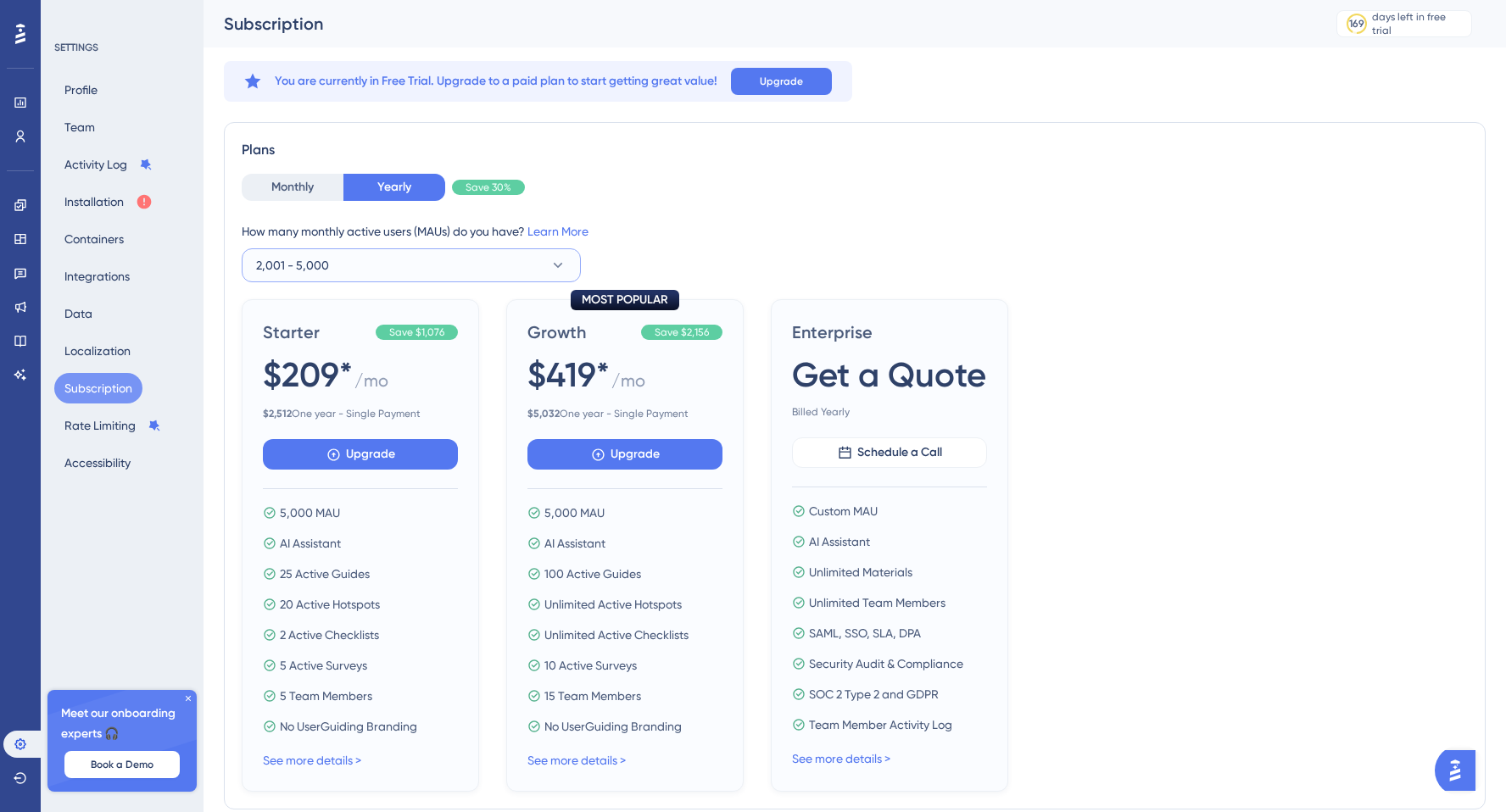
click at [496, 265] on button "2,001 - 5,000" at bounding box center [411, 265] width 339 height 34
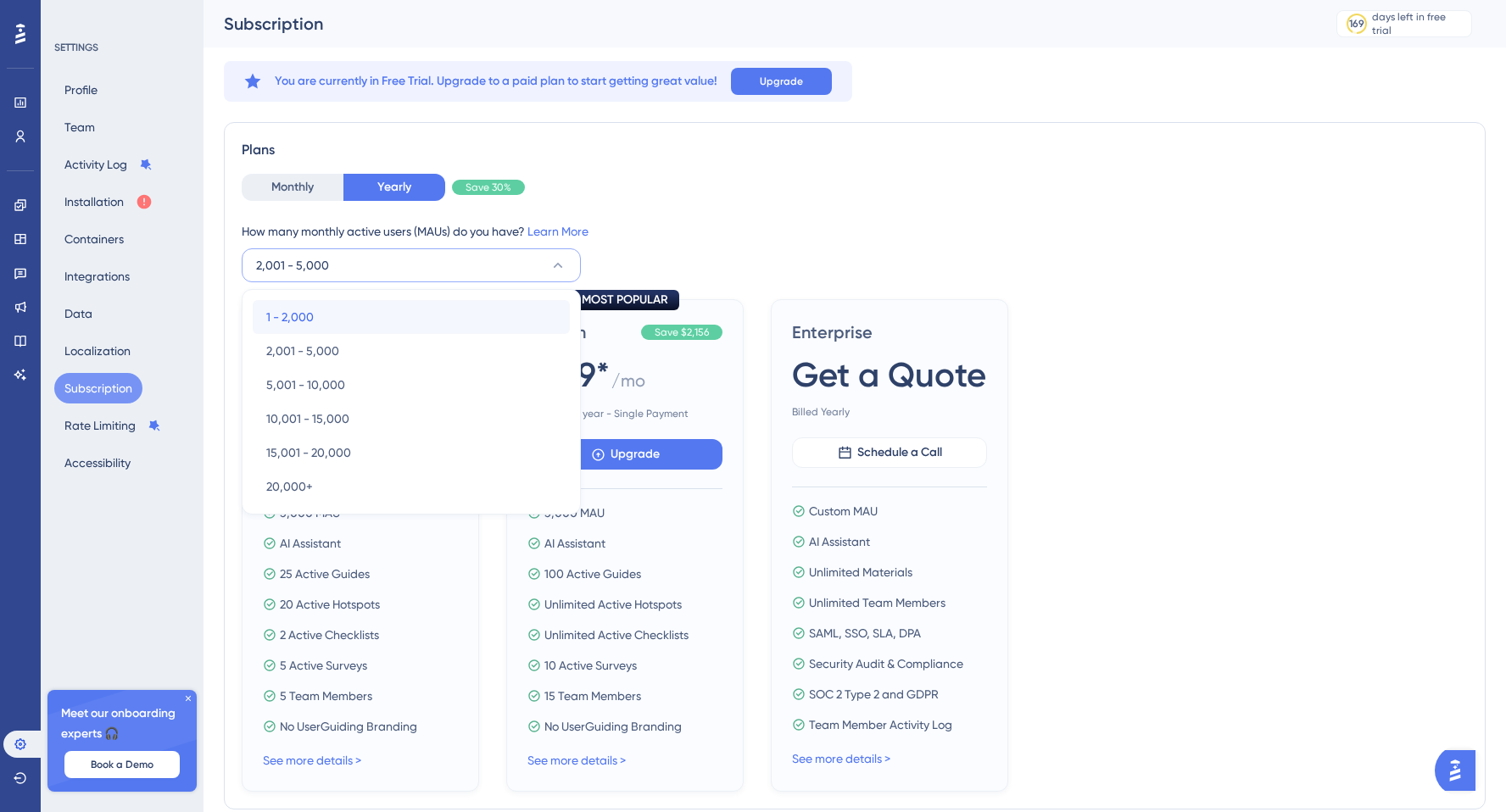
click at [442, 305] on div "1 - 2,000 1 - 2,000" at bounding box center [411, 317] width 290 height 34
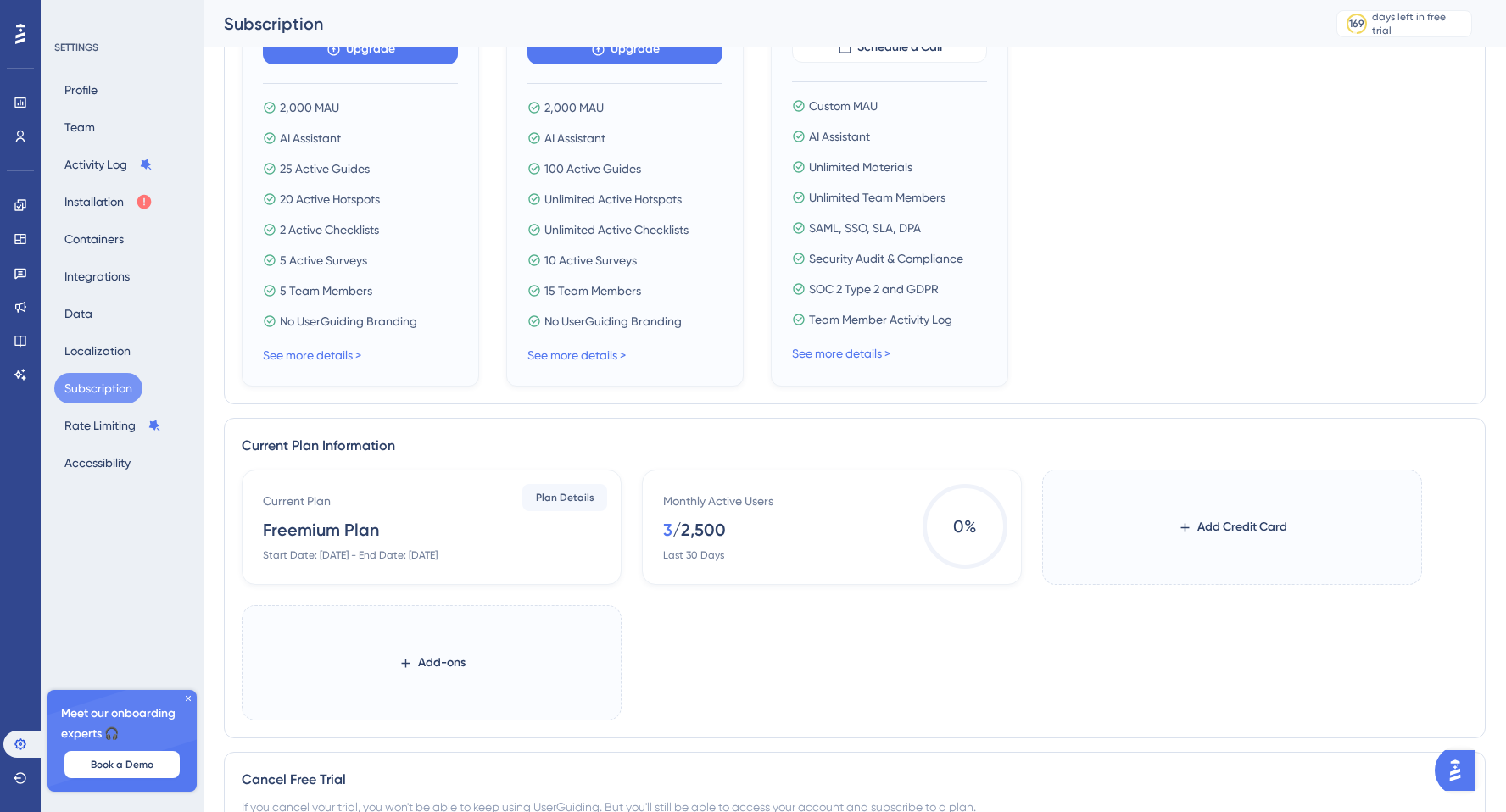
scroll to position [554, 0]
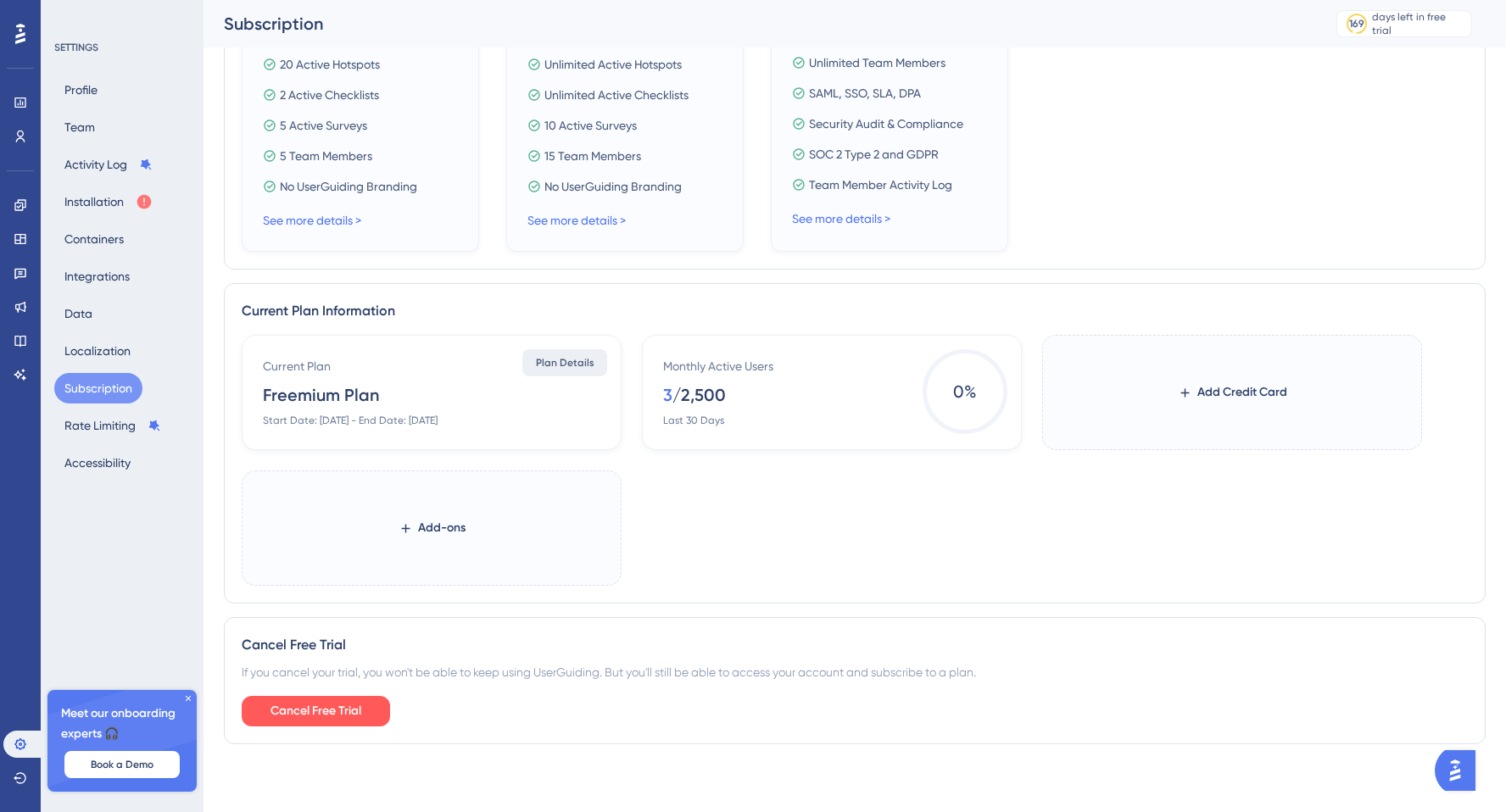
click at [556, 366] on span "Plan Details" at bounding box center [565, 363] width 58 height 14
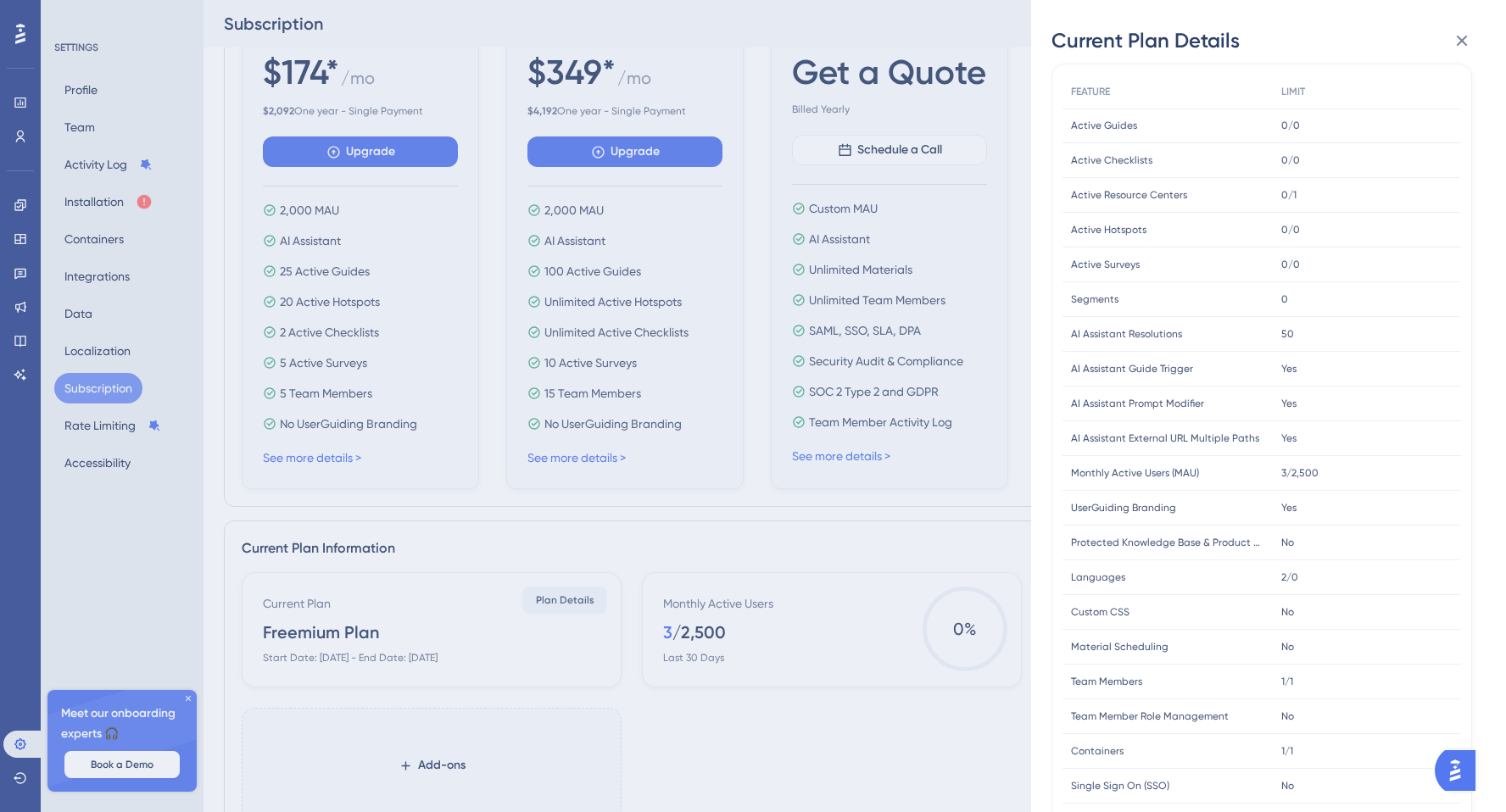
scroll to position [0, 0]
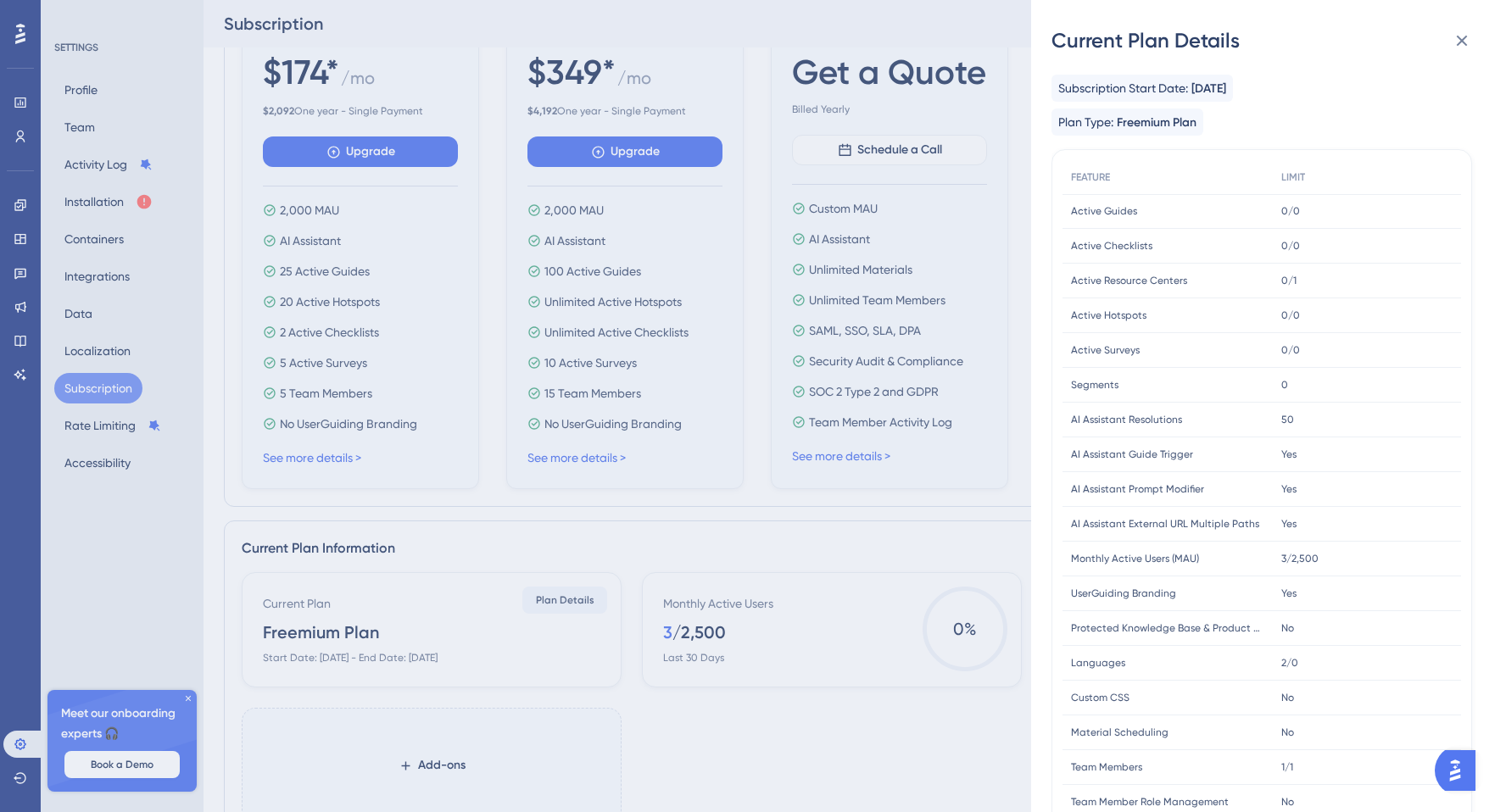
click at [1129, 121] on span "Freemium Plan" at bounding box center [1156, 122] width 80 height 20
drag, startPoint x: 1098, startPoint y: 121, endPoint x: 1185, endPoint y: 121, distance: 87.0
click at [1185, 121] on div "Plan Type: Freemium Plan" at bounding box center [1127, 122] width 138 height 21
click at [1185, 121] on span "Freemium Plan" at bounding box center [1156, 122] width 80 height 20
drag, startPoint x: 1209, startPoint y: 123, endPoint x: 1116, endPoint y: 123, distance: 93.0
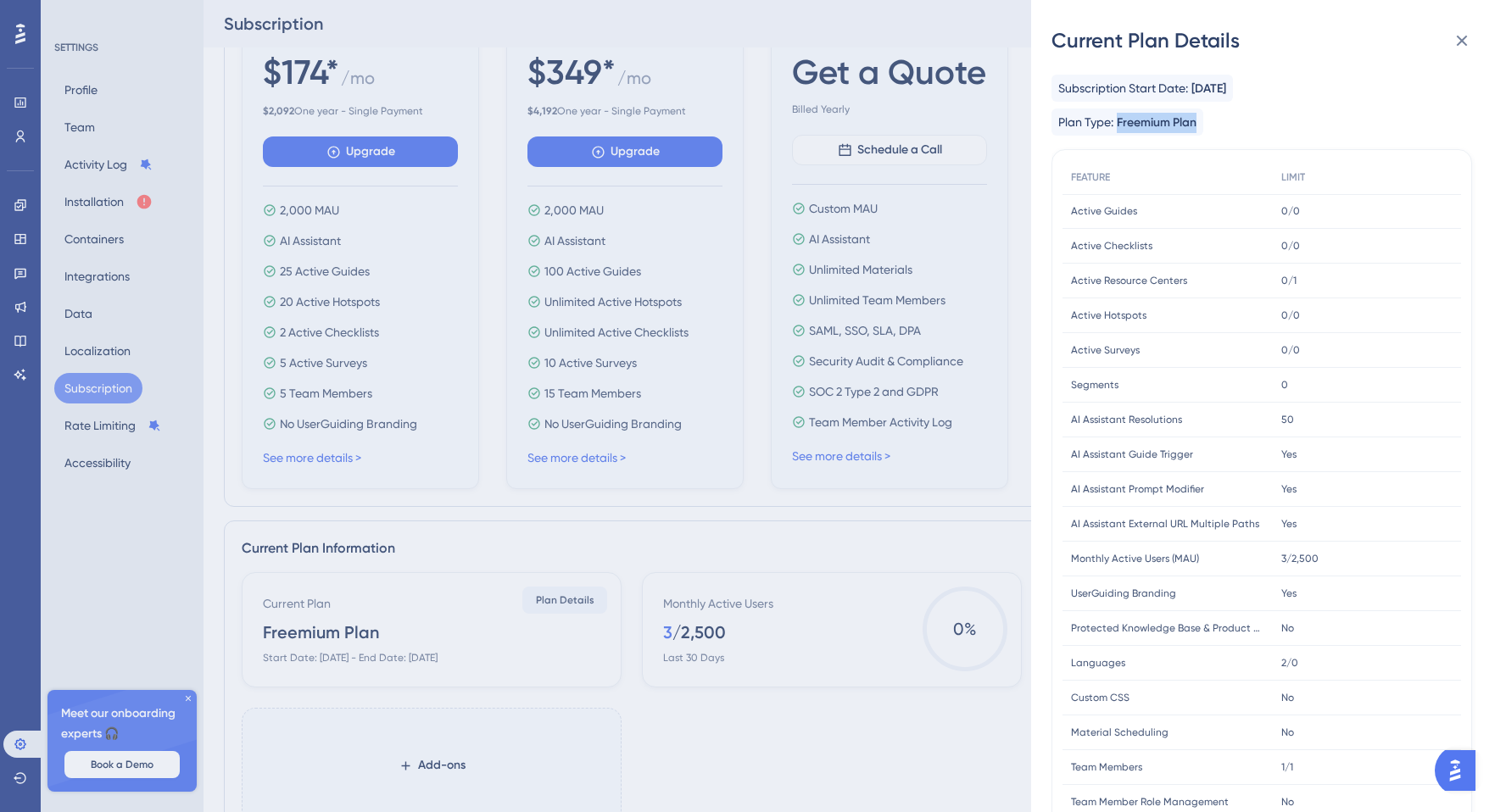
click at [1116, 123] on div "Subscription Start Date: [DATE] Plan Type: Freemium Plan" at bounding box center [1261, 105] width 421 height 61
click at [1116, 123] on span "Freemium Plan" at bounding box center [1156, 122] width 80 height 20
drag, startPoint x: 1058, startPoint y: 123, endPoint x: 1206, endPoint y: 121, distance: 148.0
click at [1206, 121] on div "Subscription Start Date: [DATE] Plan Type: Freemium Plan" at bounding box center [1261, 105] width 421 height 61
copy div "Plan Type: Freemium Plan"
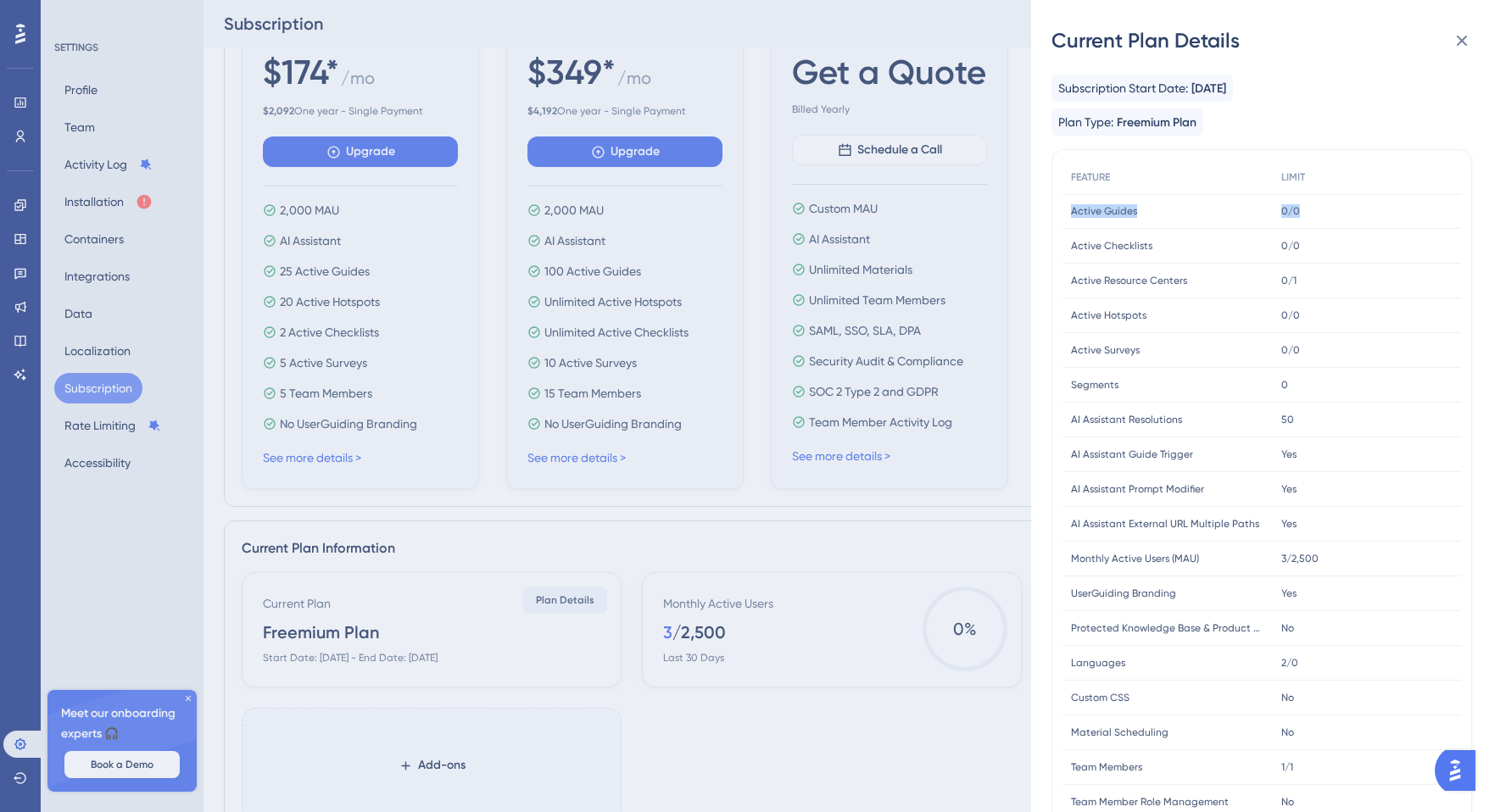
drag, startPoint x: 1071, startPoint y: 210, endPoint x: 1314, endPoint y: 210, distance: 243.0
click at [0, 0] on div "Active Guides Active Guides 0/0 0/0" at bounding box center [0, 0] width 0 height 0
copy div "Active Guides Active Guides 0/0"
click at [1463, 759] on img "Open AI Assistant Launcher" at bounding box center [1455, 770] width 30 height 30
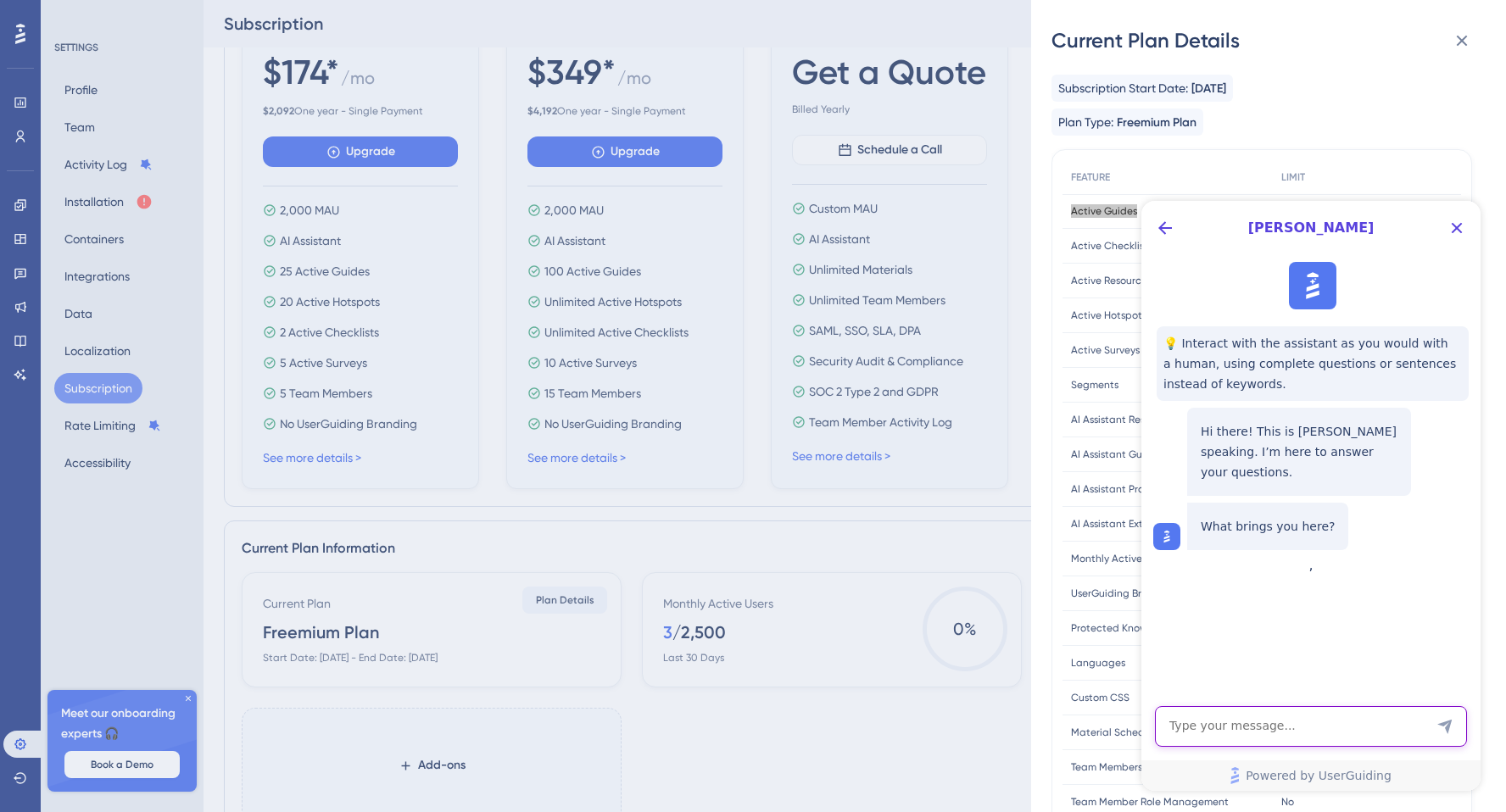
click at [1319, 728] on textarea "AI Assistant Text Input" at bounding box center [1311, 727] width 312 height 41
paste textarea "Plan Type: Freemium Plan"
type textarea "Plan Type: Freemium Plan"
paste textarea "Plan Type: Freemium Plan にて Active Guides 0/0 となっています。 今現在アクティブなものはないのですが、guide…"
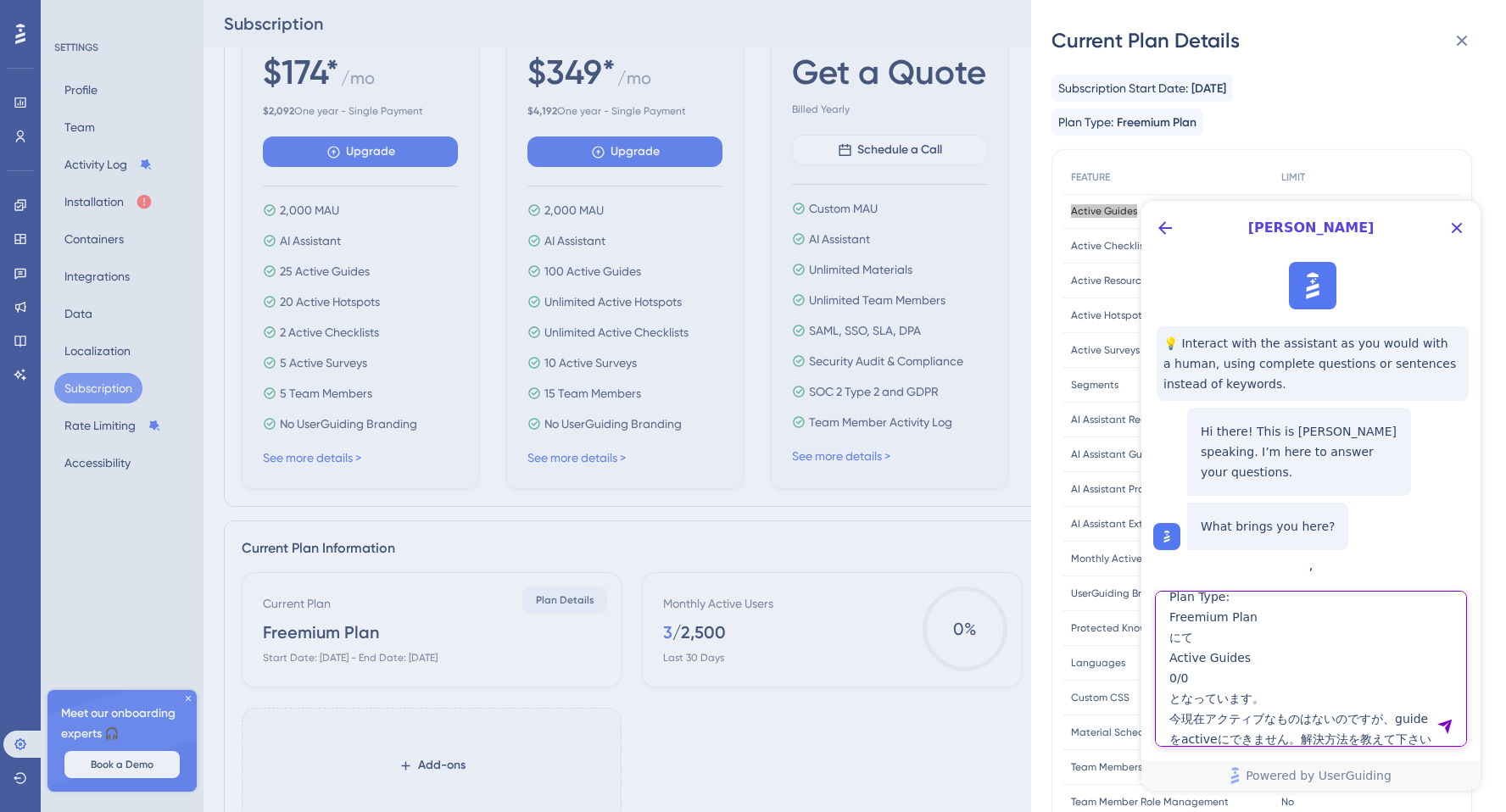
type textarea "Plan Type: Freemium Plan にて Active Guides 0/0 となっています。 今現在アクティブなものはないのですが、guide…"
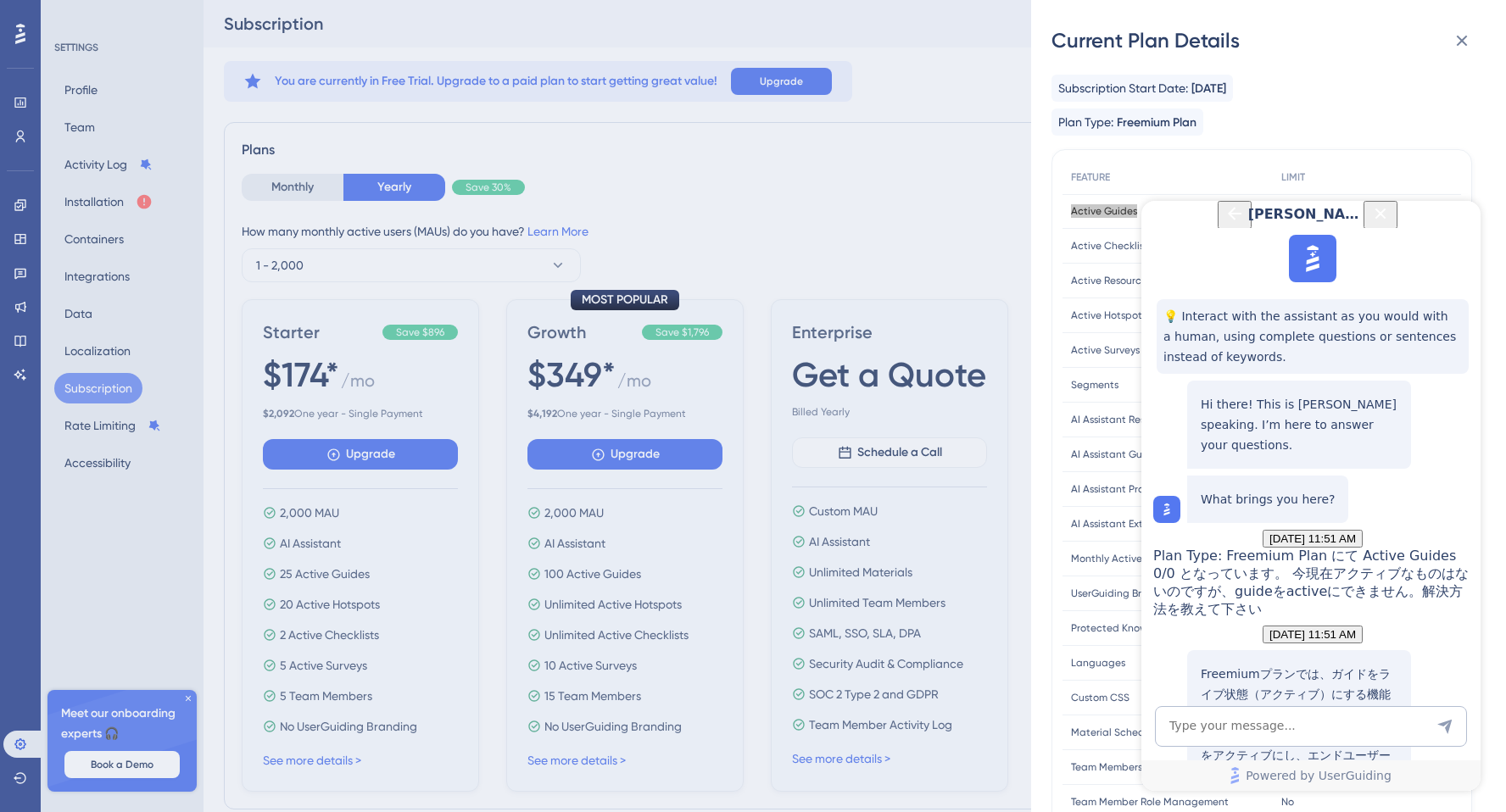
scroll to position [368, 0]
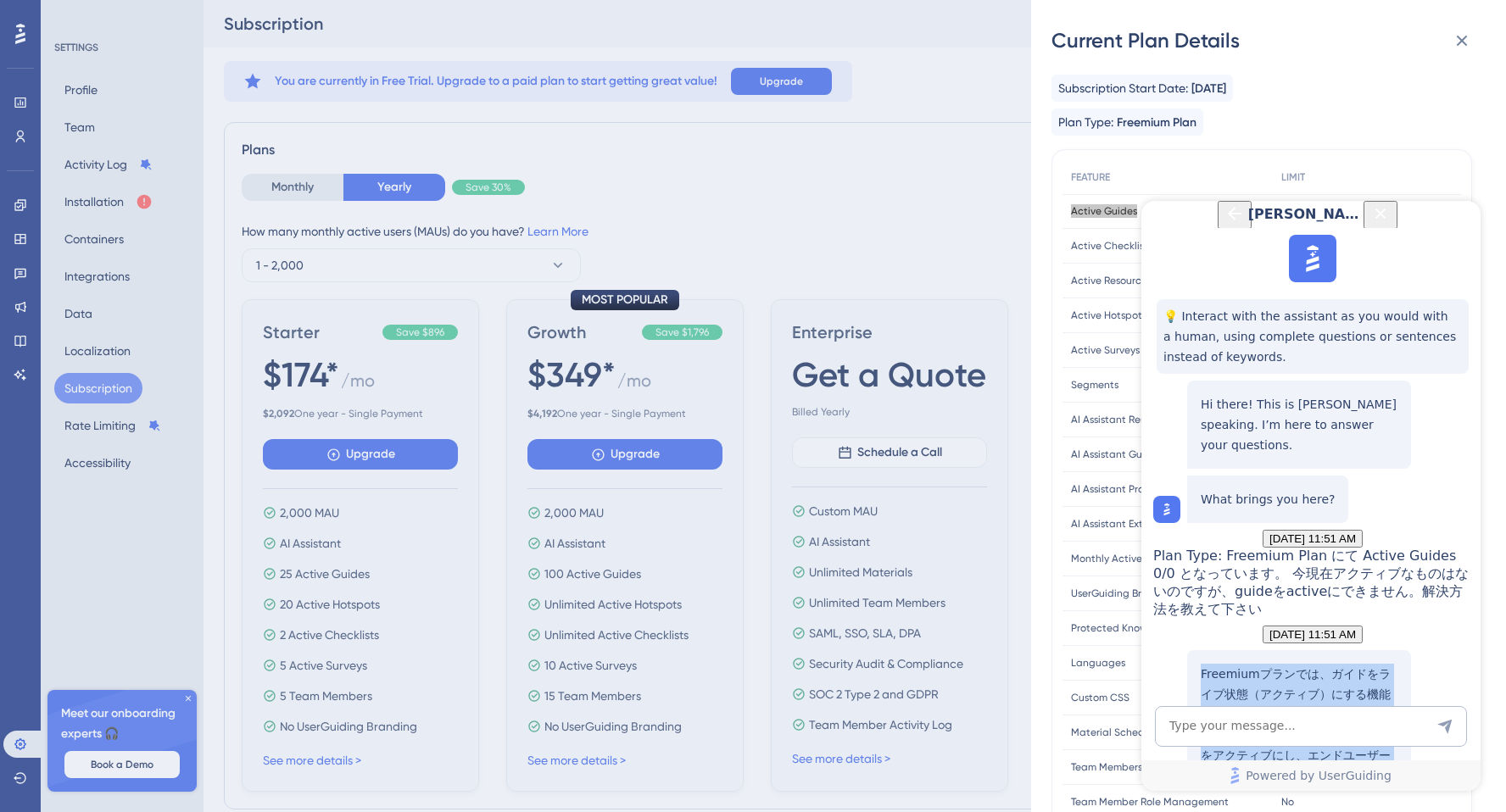
drag, startPoint x: 1191, startPoint y: 418, endPoint x: 1332, endPoint y: 565, distance: 203.7
click at [1332, 650] on div "Freemiumプランでは、ガイドをライブ状態（アクティブ）にする機能が制限されています。有料プランにアップグレードすることで、ガイドをアクティブにし、エンド…" at bounding box center [1299, 785] width 223 height 271
click at [1332, 663] on p "Freemiumプランでは、ガイドをライブ状態（アクティブ）にする機能が制限されています。有料プランにアップグレードすることで、ガイドをアクティブにし、エンド…" at bounding box center [1299, 755] width 196 height 183
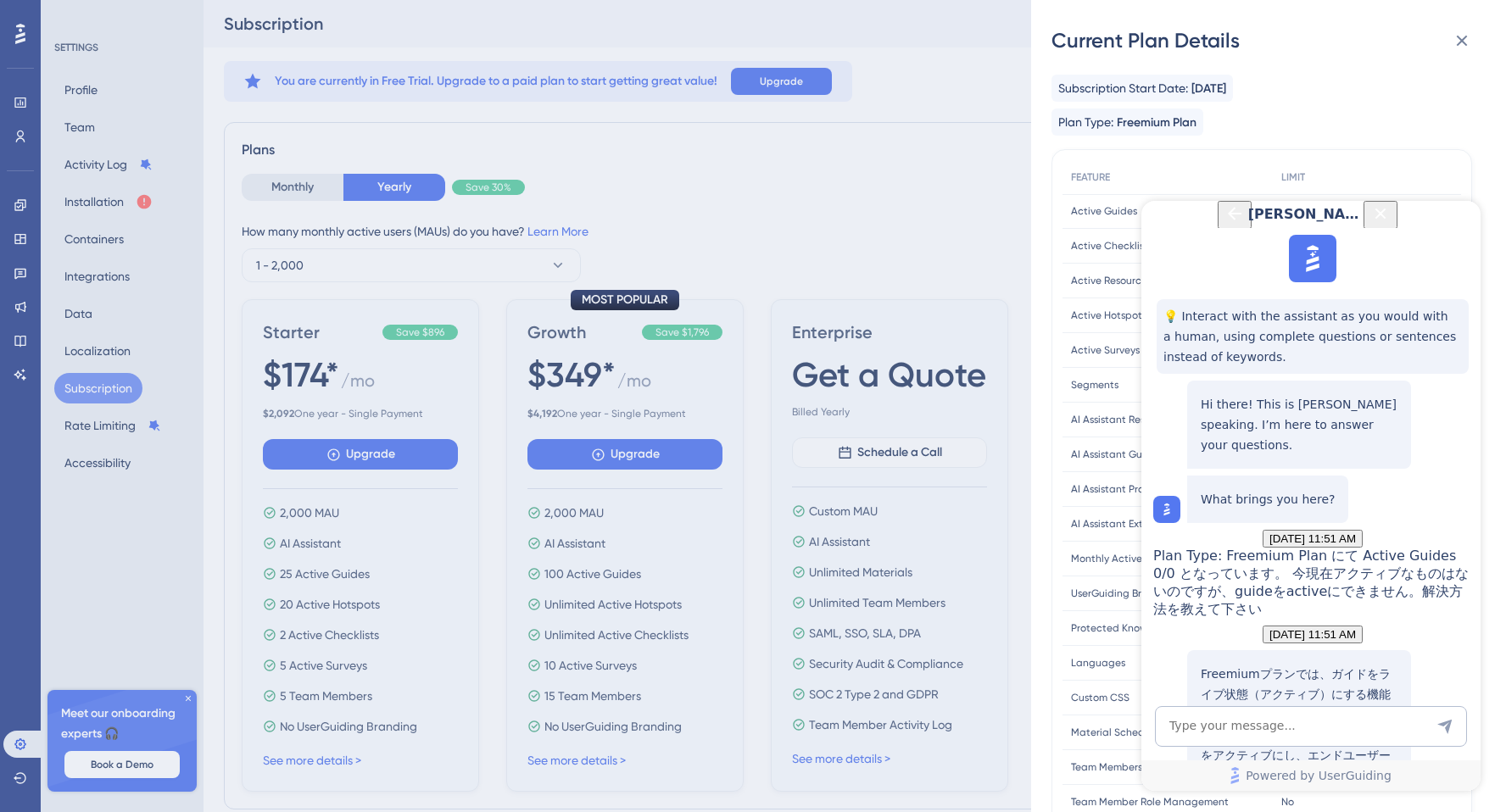
click at [1002, 192] on div "Current Plan Details Subscription Start Date: [DATE] Plan Type: Freemium Plan F…" at bounding box center [753, 406] width 1506 height 812
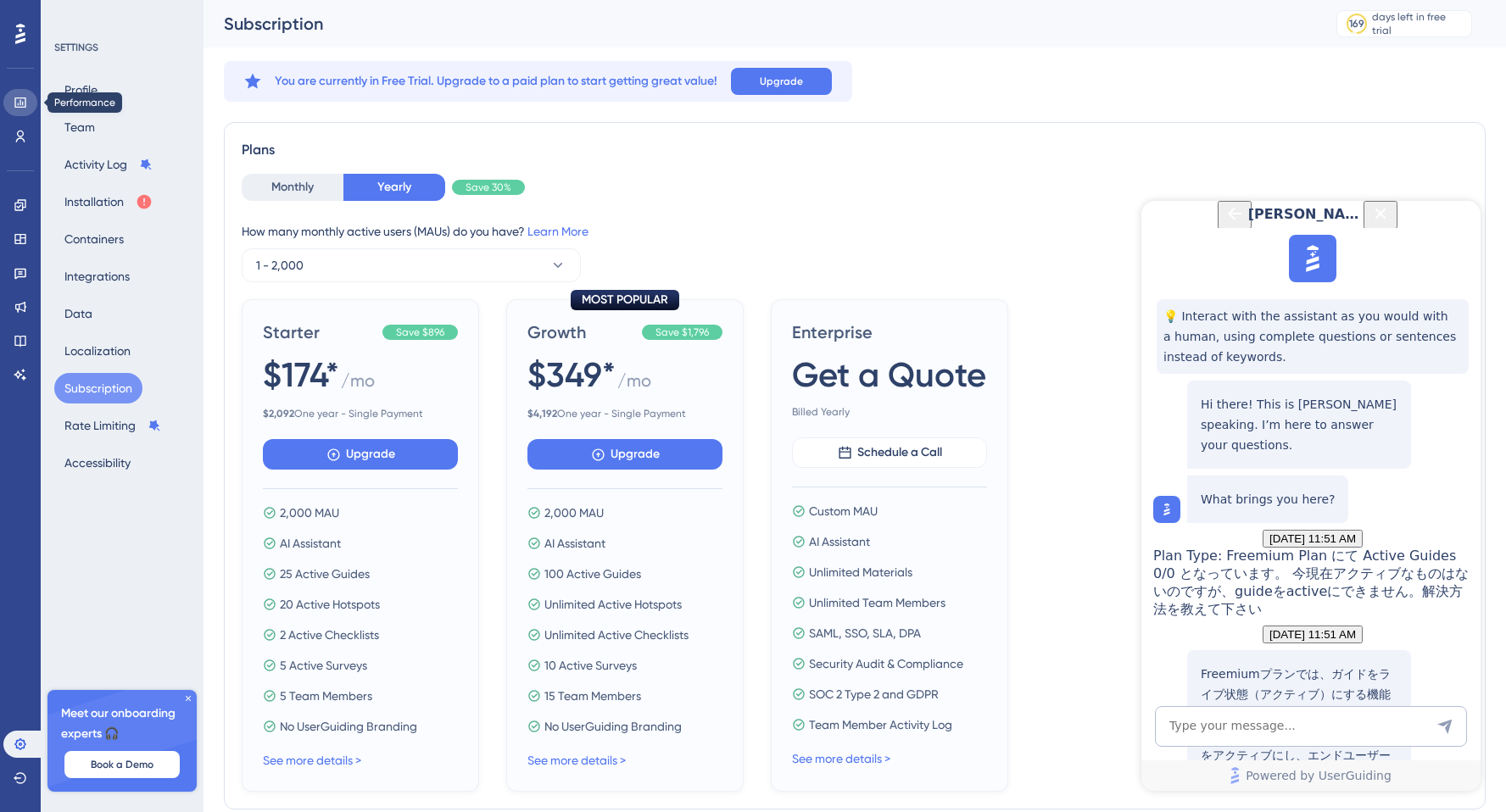
click at [17, 104] on icon at bounding box center [169, 386] width 343 height 718
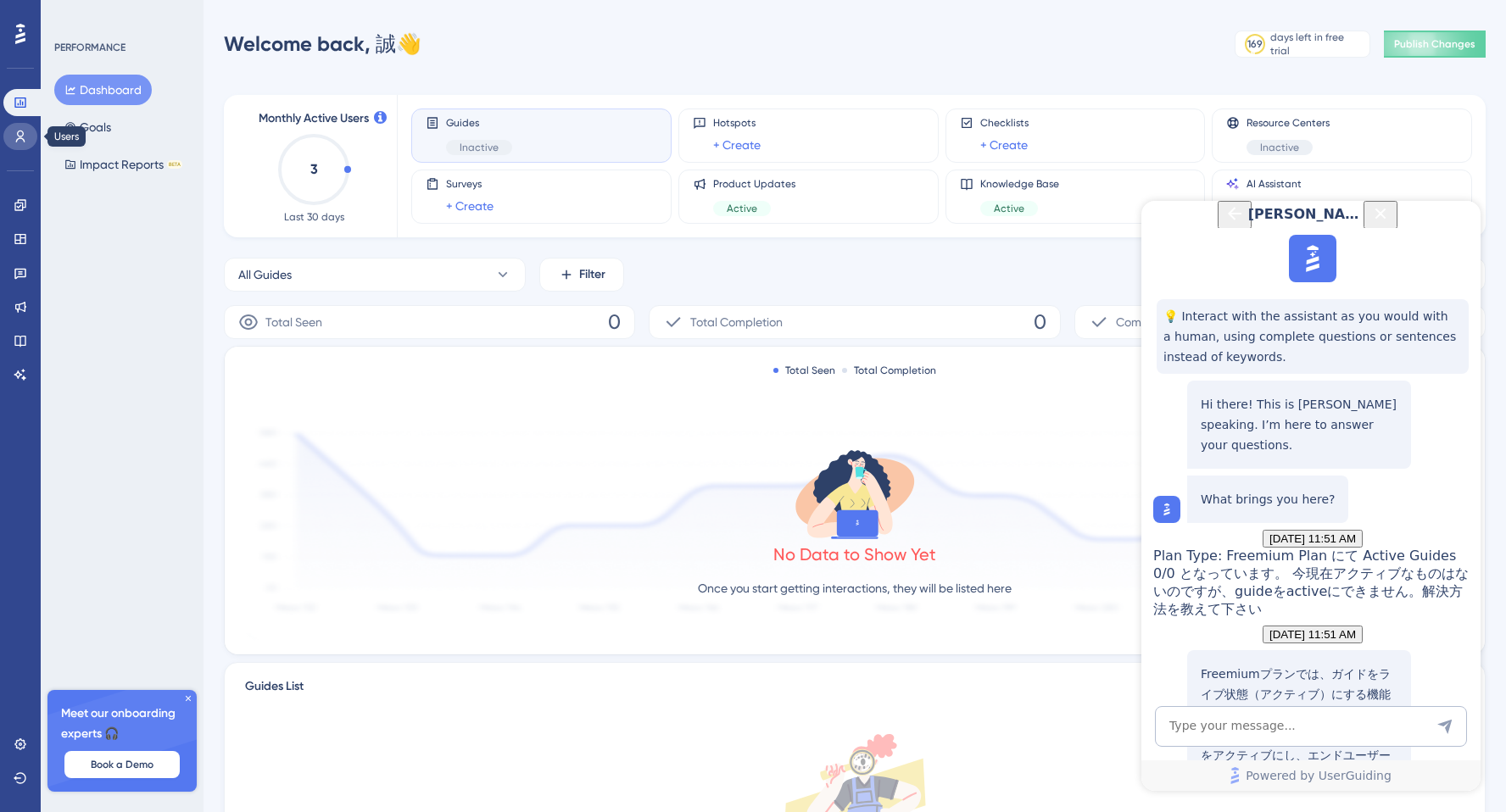
click at [23, 143] on link at bounding box center [171, 135] width 312 height 75
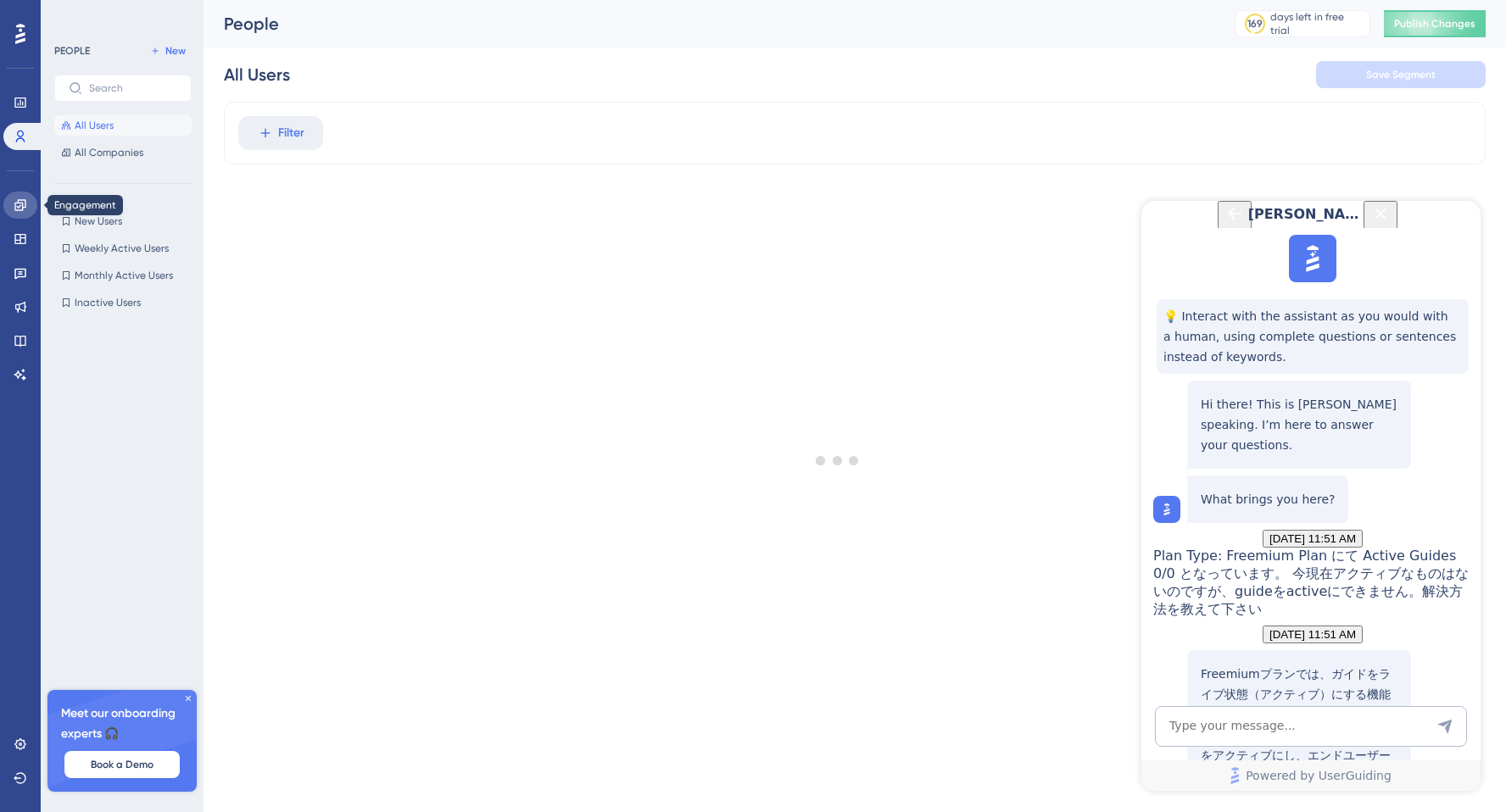
click at [22, 300] on icon at bounding box center [24, 308] width 17 height 17
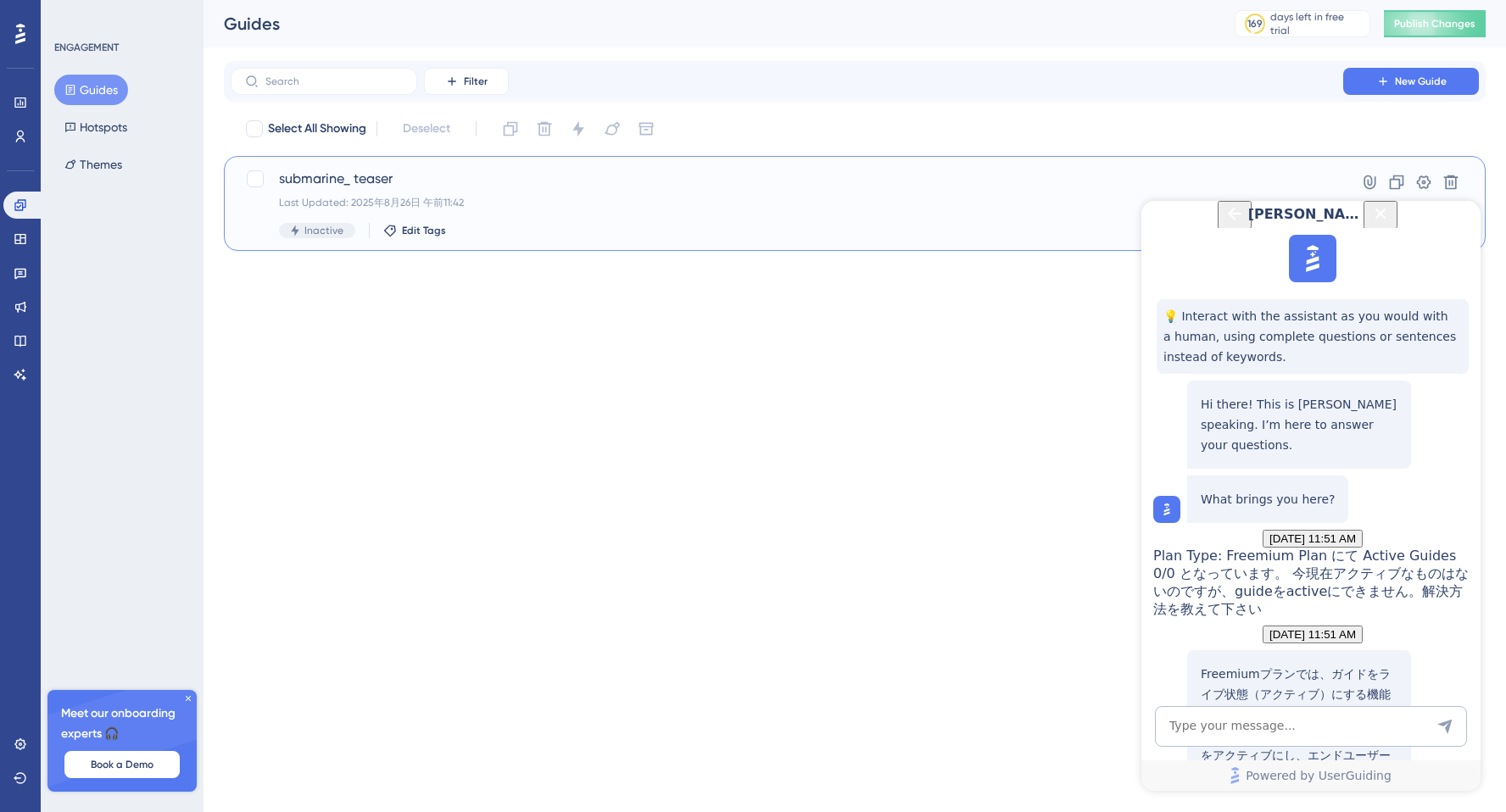
click at [311, 229] on span "Inactive" at bounding box center [324, 230] width 39 height 14
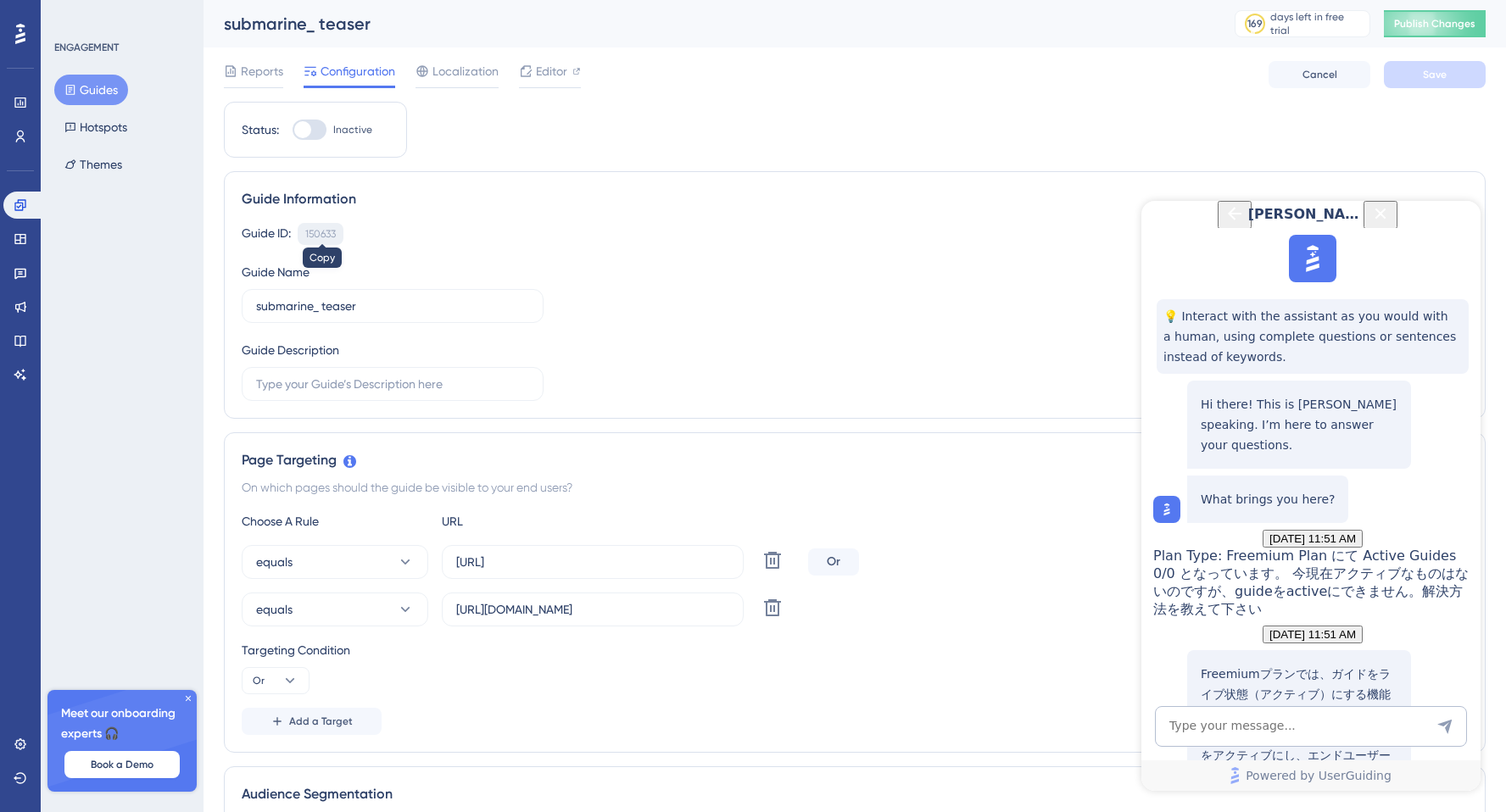
click at [323, 228] on div "150633" at bounding box center [320, 234] width 30 height 14
click at [317, 135] on div at bounding box center [309, 129] width 34 height 20
click at [292, 130] on input "Inactive" at bounding box center [291, 130] width 1 height 1
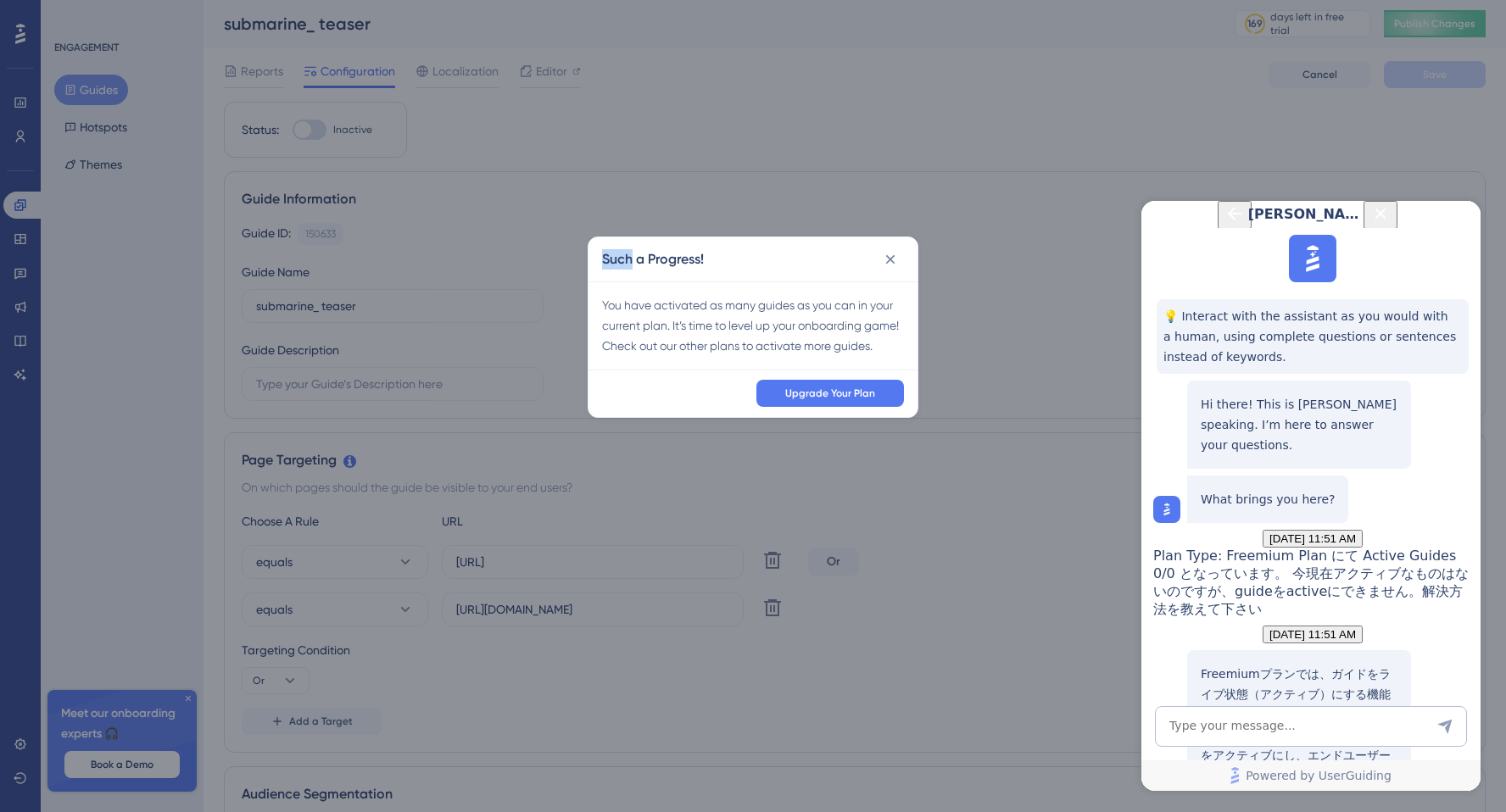
click at [317, 135] on div "Such a Progress! You have activated as many guides as you can in your current p…" at bounding box center [753, 406] width 1506 height 812
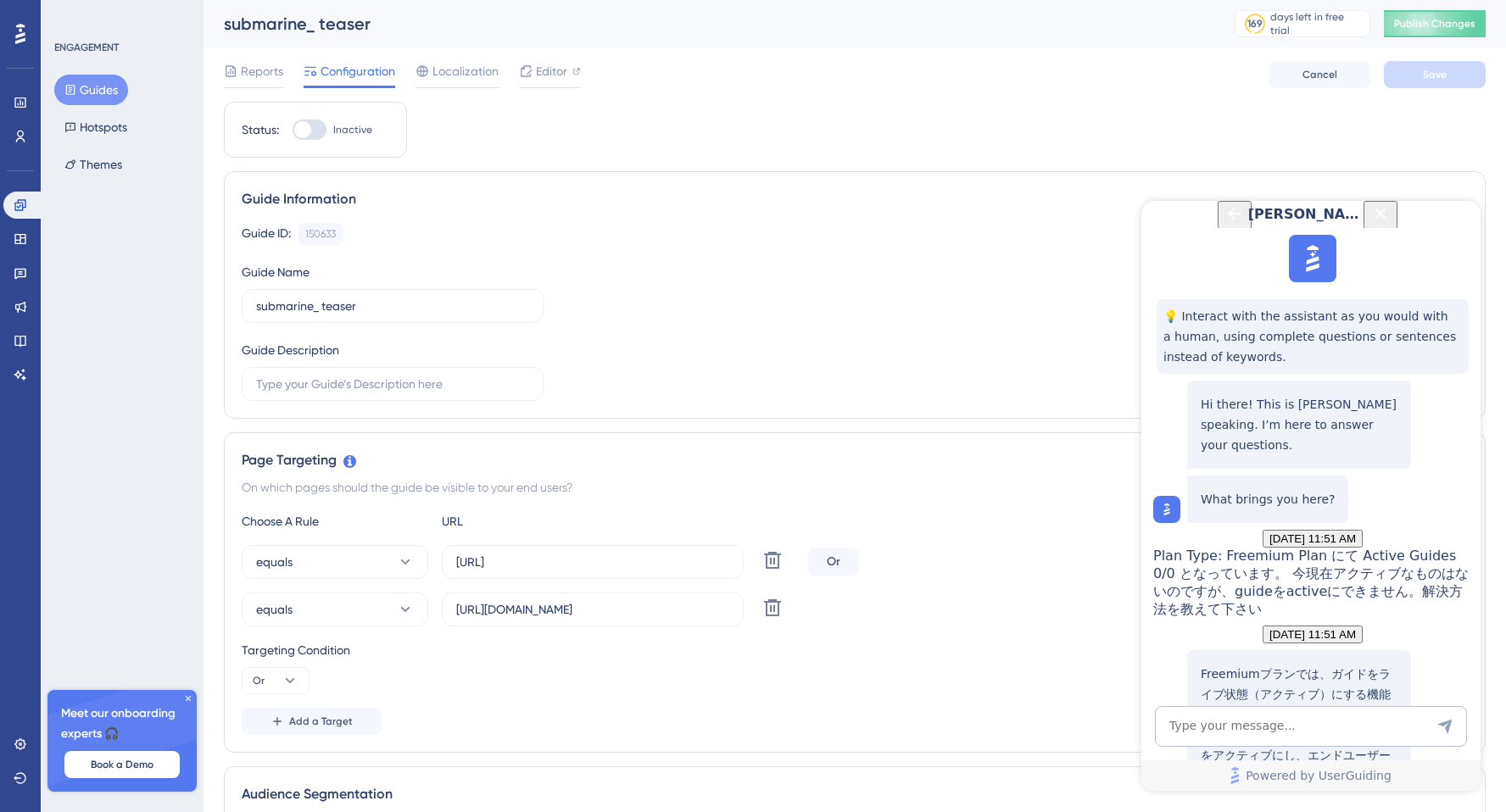
click at [317, 135] on div at bounding box center [309, 129] width 34 height 20
click at [292, 130] on input "Inactive" at bounding box center [291, 130] width 1 height 1
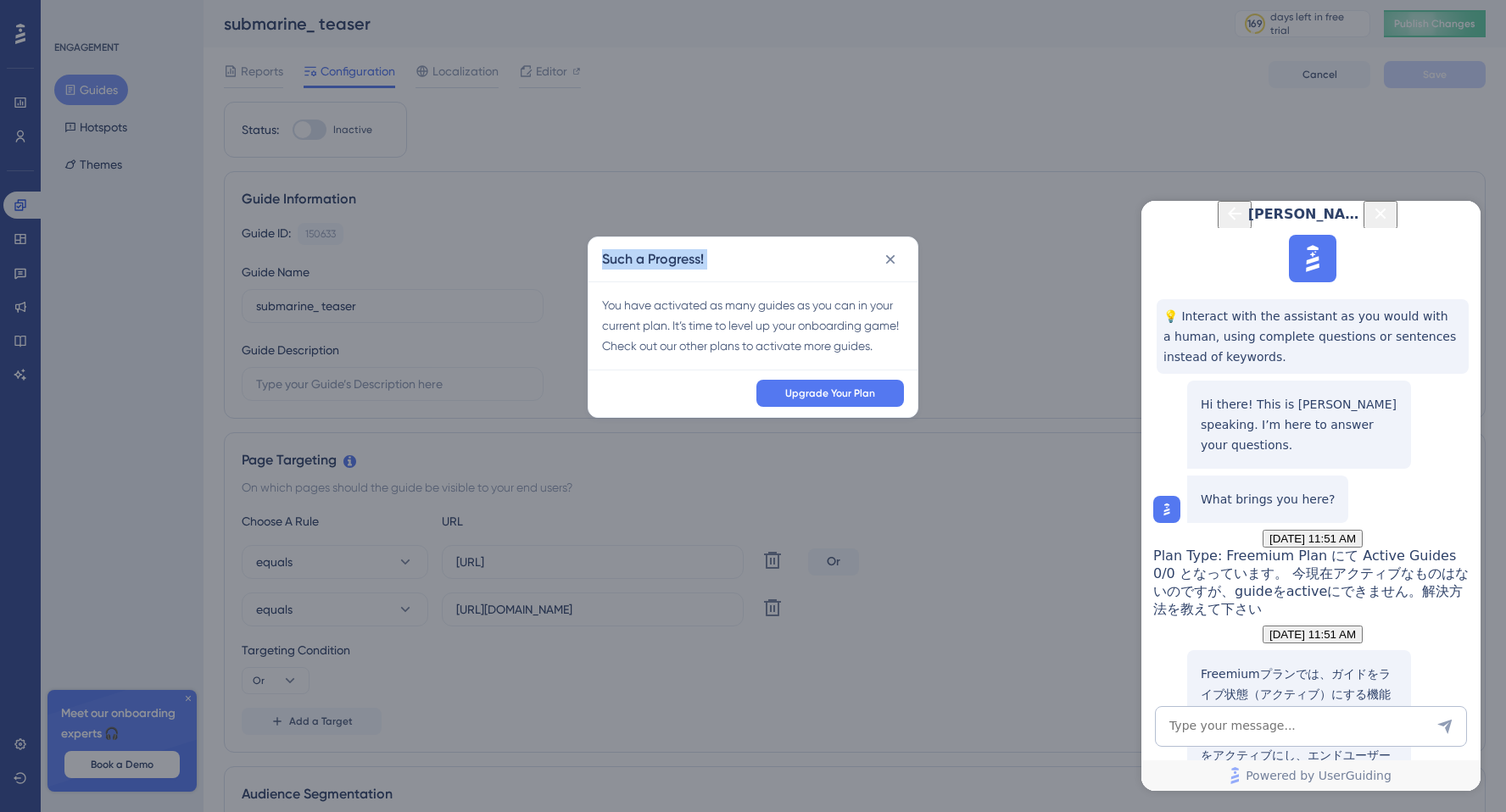
click at [317, 135] on div "Such a Progress! You have activated as many guides as you can in your current p…" at bounding box center [753, 406] width 1506 height 812
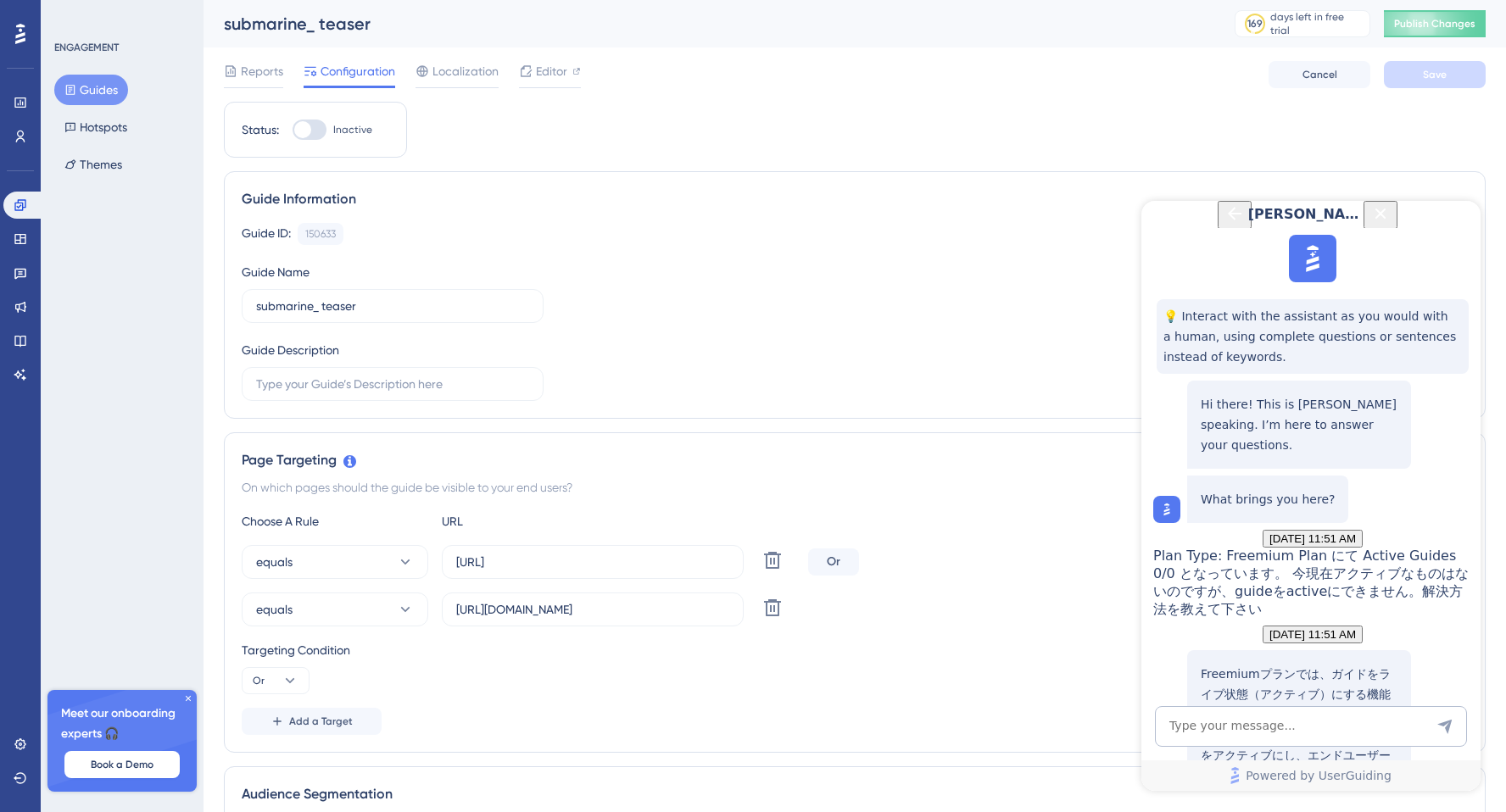
click at [317, 135] on div at bounding box center [309, 129] width 34 height 20
click at [292, 130] on input "Inactive" at bounding box center [291, 130] width 1 height 1
click at [317, 135] on div at bounding box center [309, 129] width 34 height 20
click at [292, 130] on input "Inactive" at bounding box center [291, 130] width 1 height 1
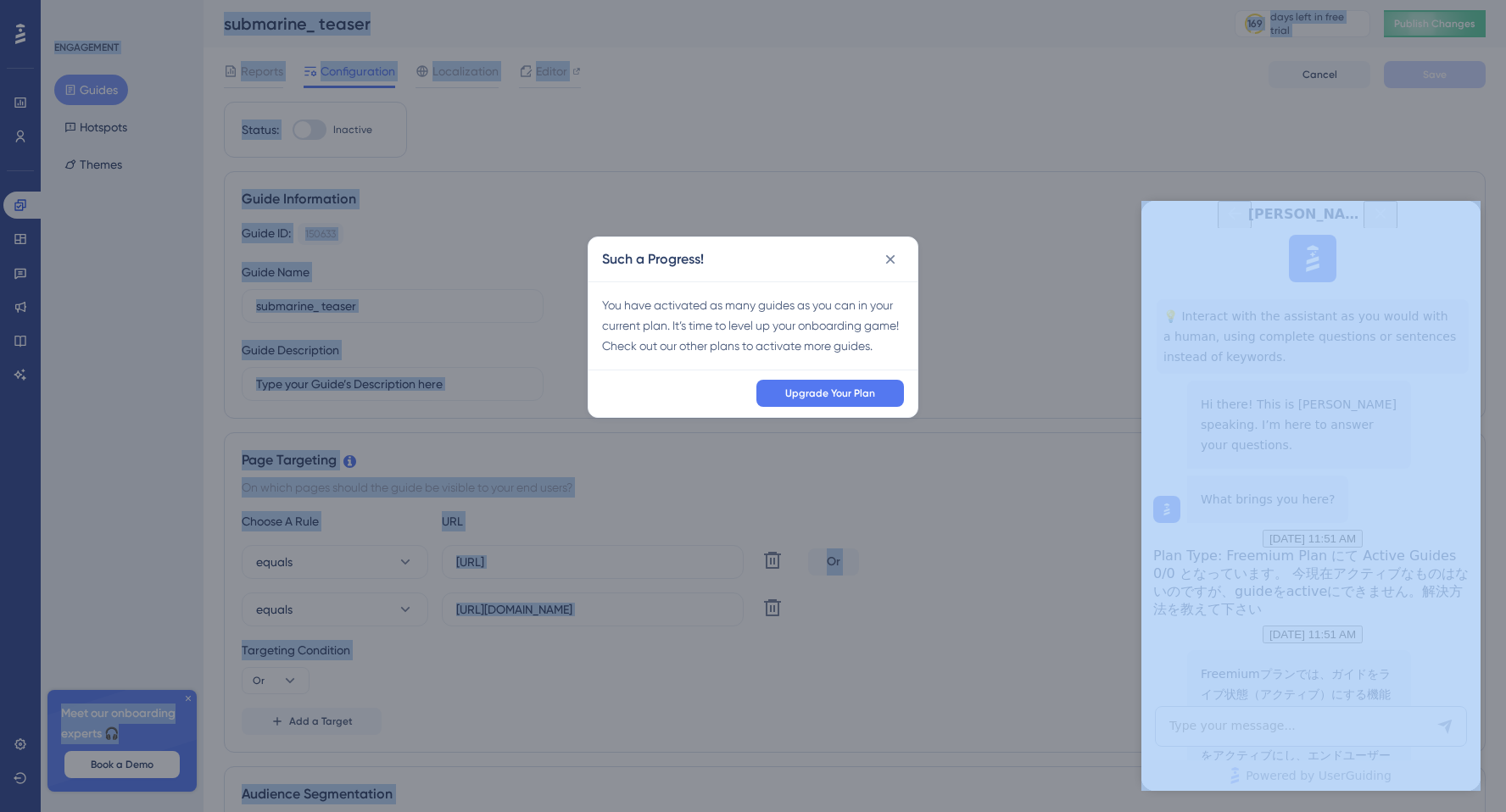
click at [317, 135] on div "Such a Progress! You have activated as many guides as you can in your current p…" at bounding box center [753, 406] width 1506 height 812
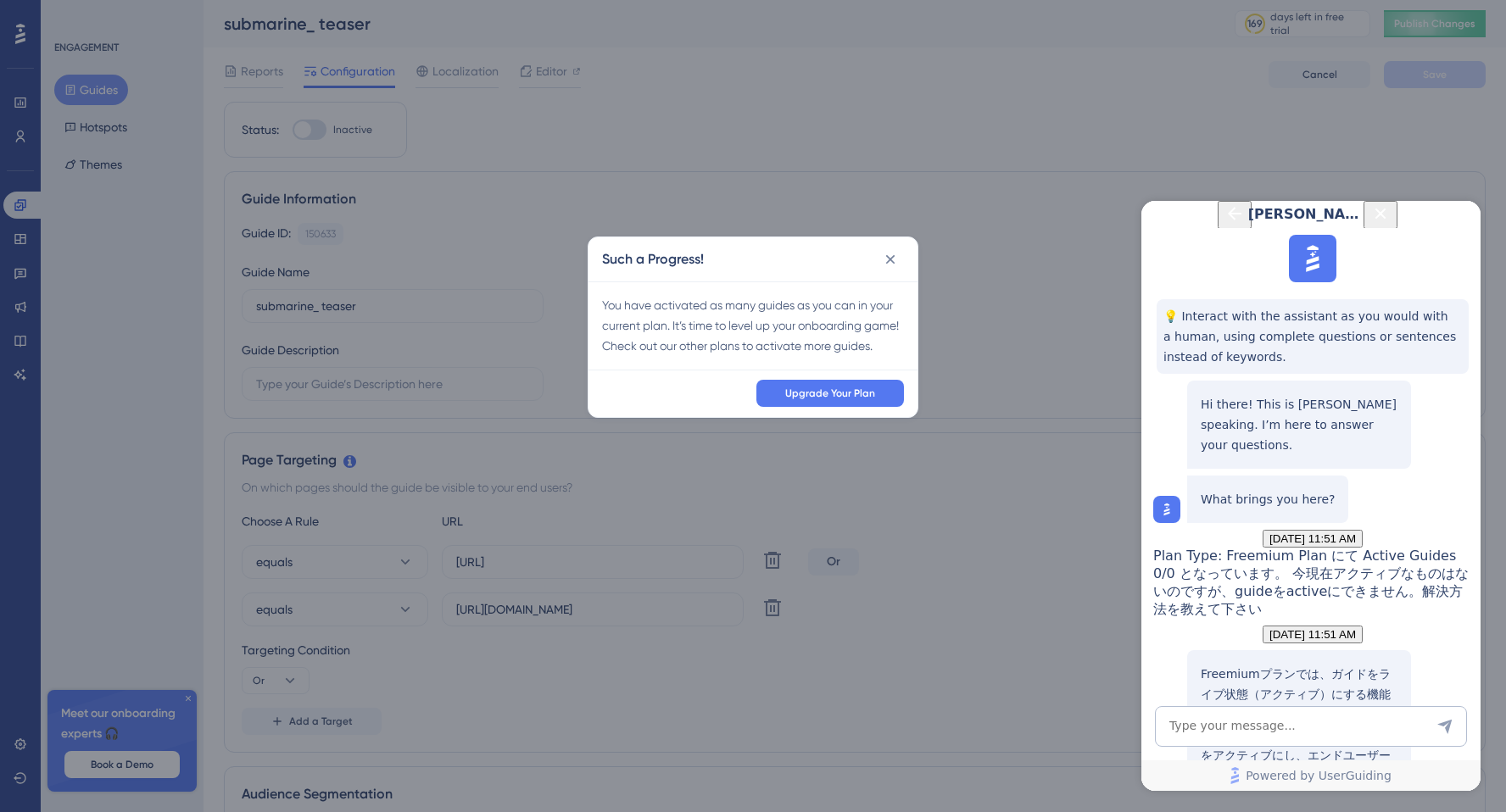
click at [317, 135] on div at bounding box center [309, 129] width 34 height 20
click at [292, 130] on input "Inactive" at bounding box center [291, 130] width 1 height 1
click at [317, 135] on div "Such a Progress! You have activated as many guides as you can in your current p…" at bounding box center [753, 406] width 1506 height 812
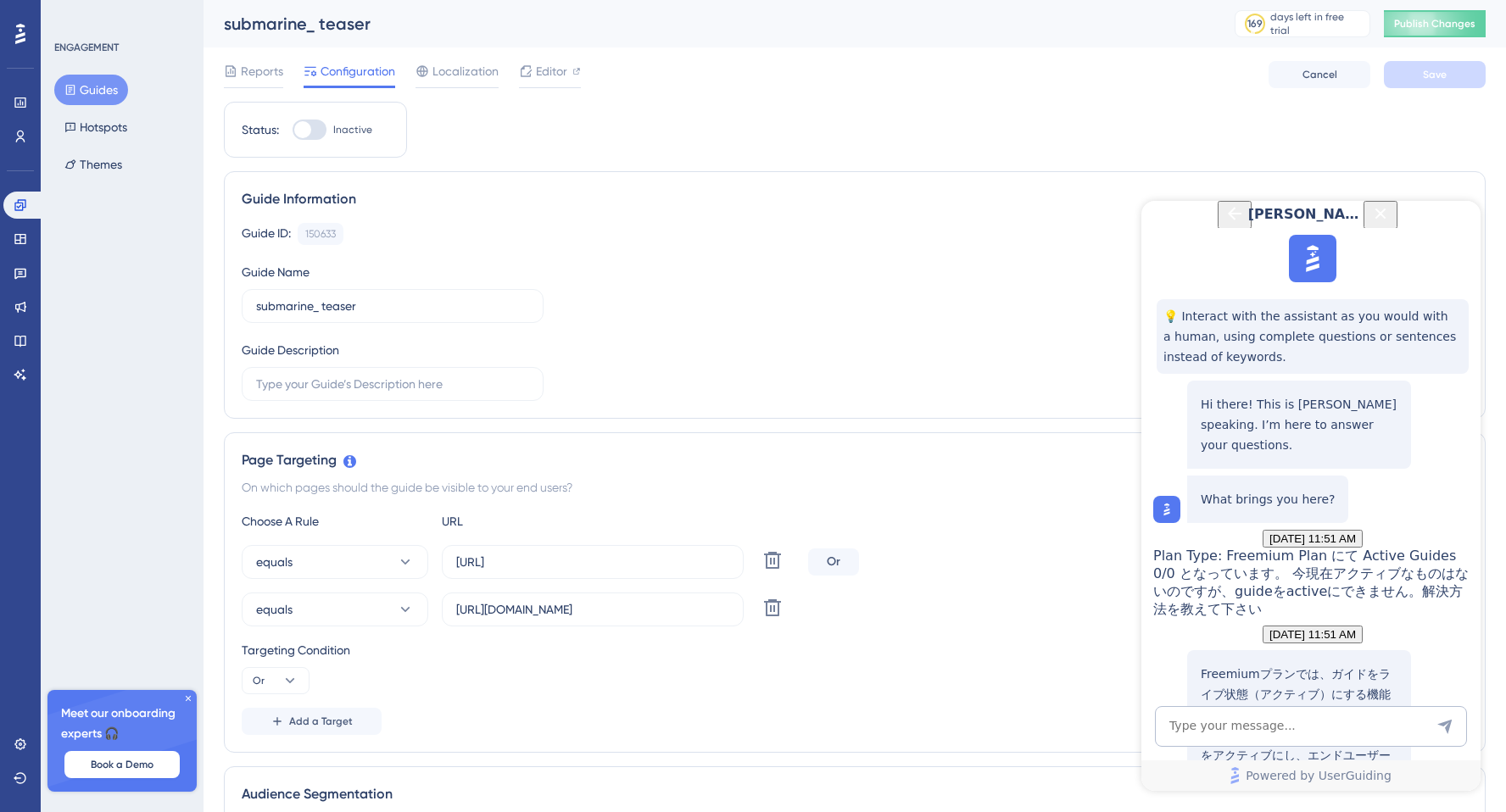
click at [317, 135] on div at bounding box center [309, 129] width 34 height 20
click at [292, 130] on input "Inactive" at bounding box center [291, 130] width 1 height 1
click at [317, 135] on div at bounding box center [309, 129] width 34 height 20
click at [292, 130] on input "Inactive" at bounding box center [291, 130] width 1 height 1
click at [317, 135] on div at bounding box center [309, 129] width 34 height 20
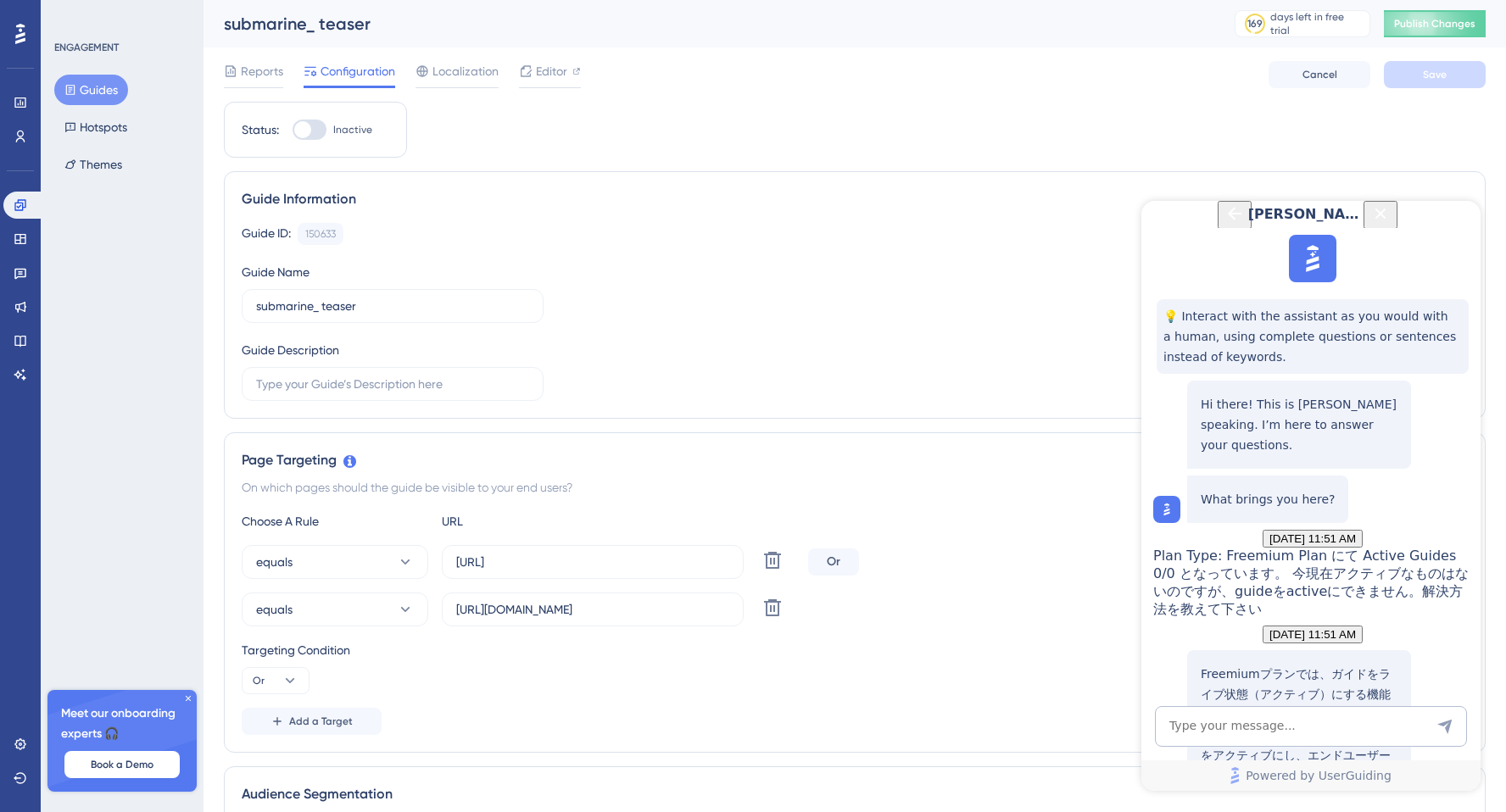
click at [292, 130] on input "Inactive" at bounding box center [291, 130] width 1 height 1
checkbox input "false"
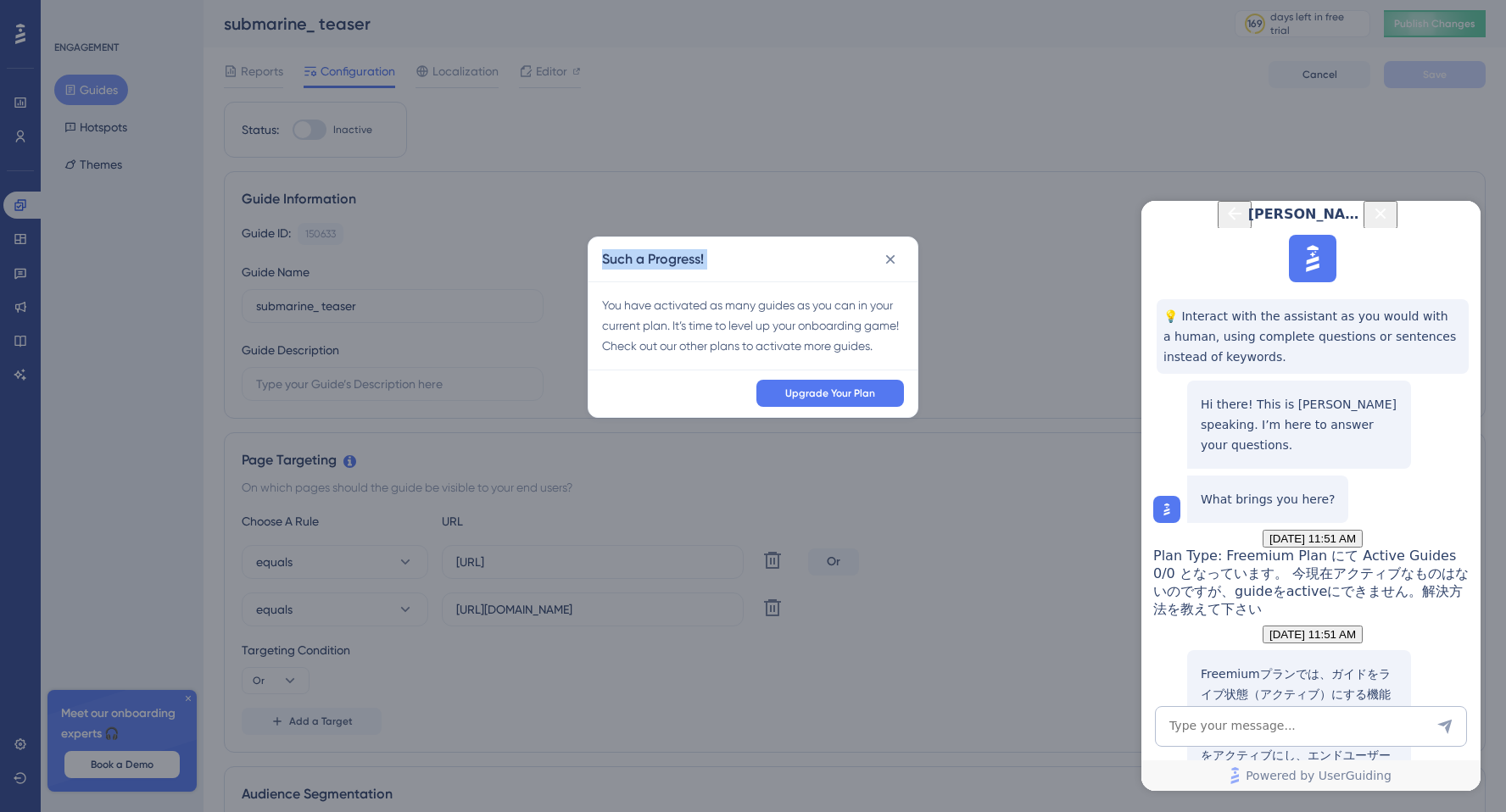
click at [317, 135] on div "Such a Progress! You have activated as many guides as you can in your current p…" at bounding box center [753, 406] width 1506 height 812
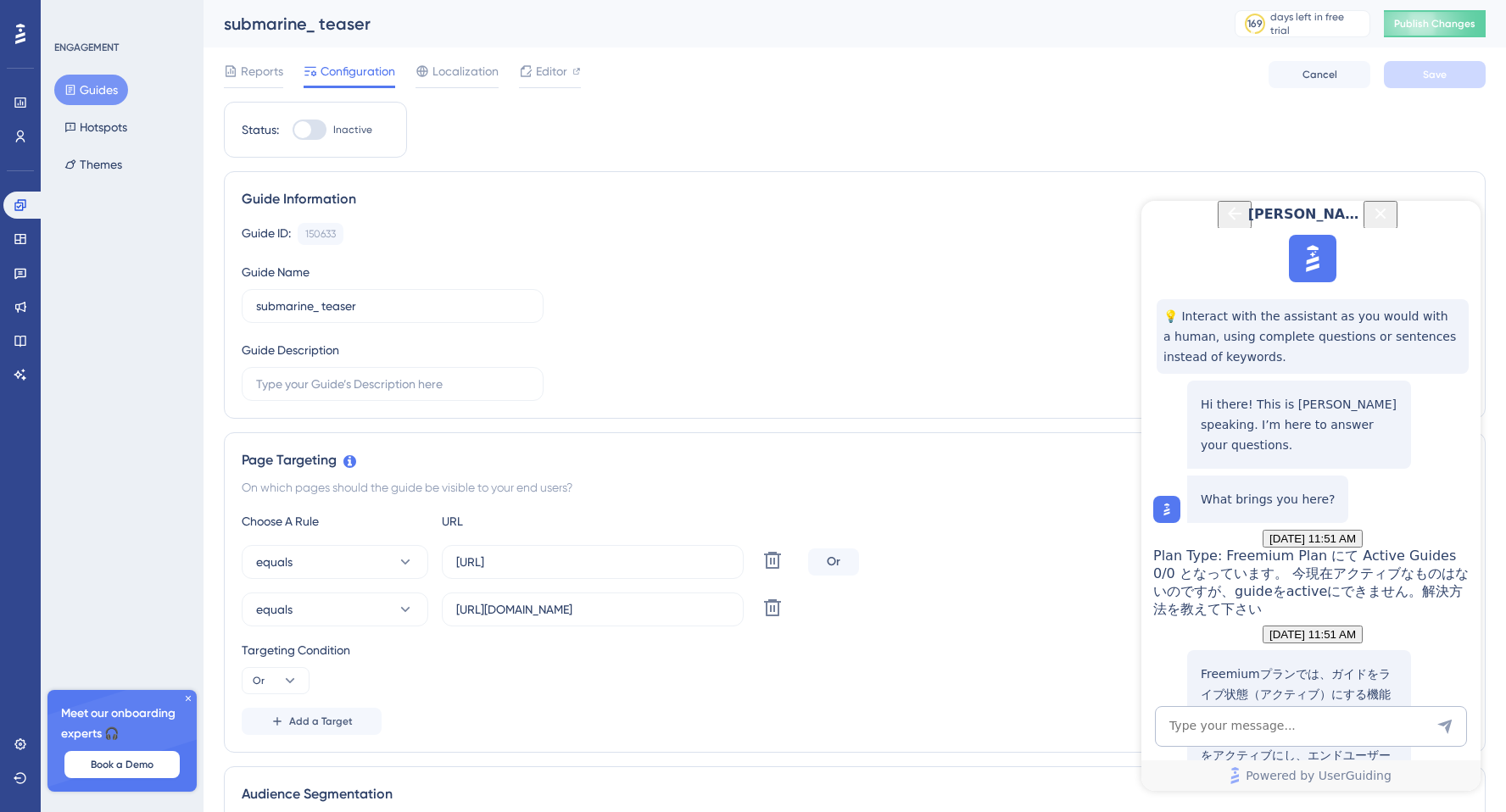
click at [623, 186] on div "Guide Information Guide ID: 150633 Copy Guide Name submarine_ teaser Guide Desc…" at bounding box center [854, 294] width 1262 height 248
click at [1390, 223] on icon "Close Button" at bounding box center [1380, 213] width 20 height 20
